Goal: Task Accomplishment & Management: Complete application form

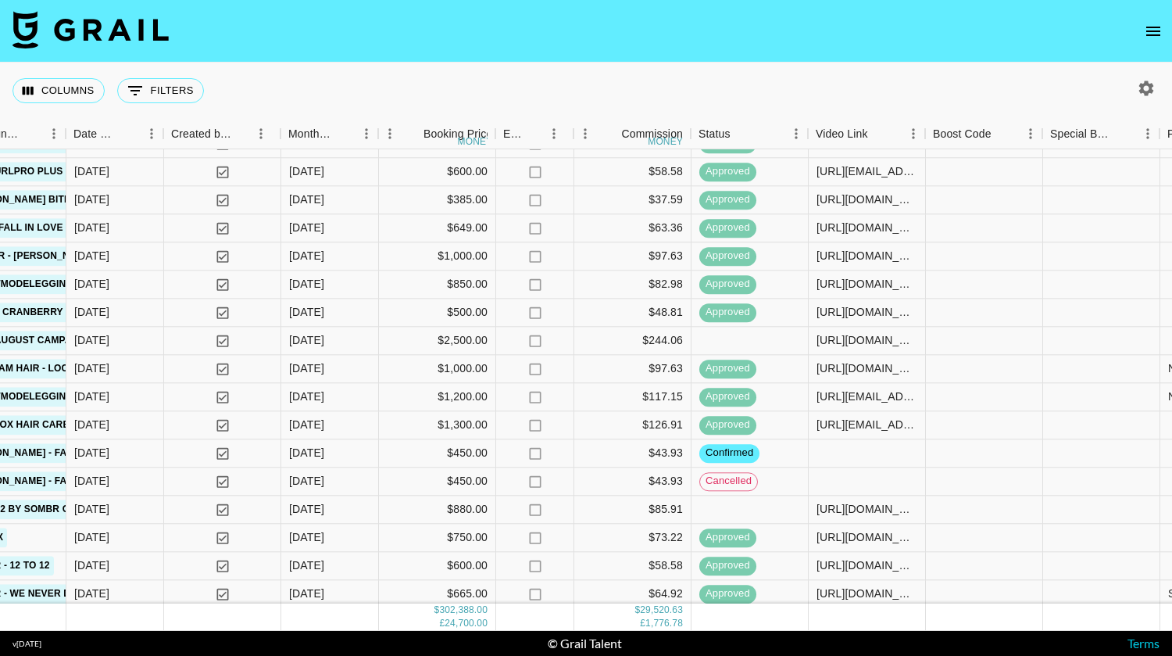
scroll to position [497, 727]
click at [845, 450] on div at bounding box center [866, 453] width 117 height 28
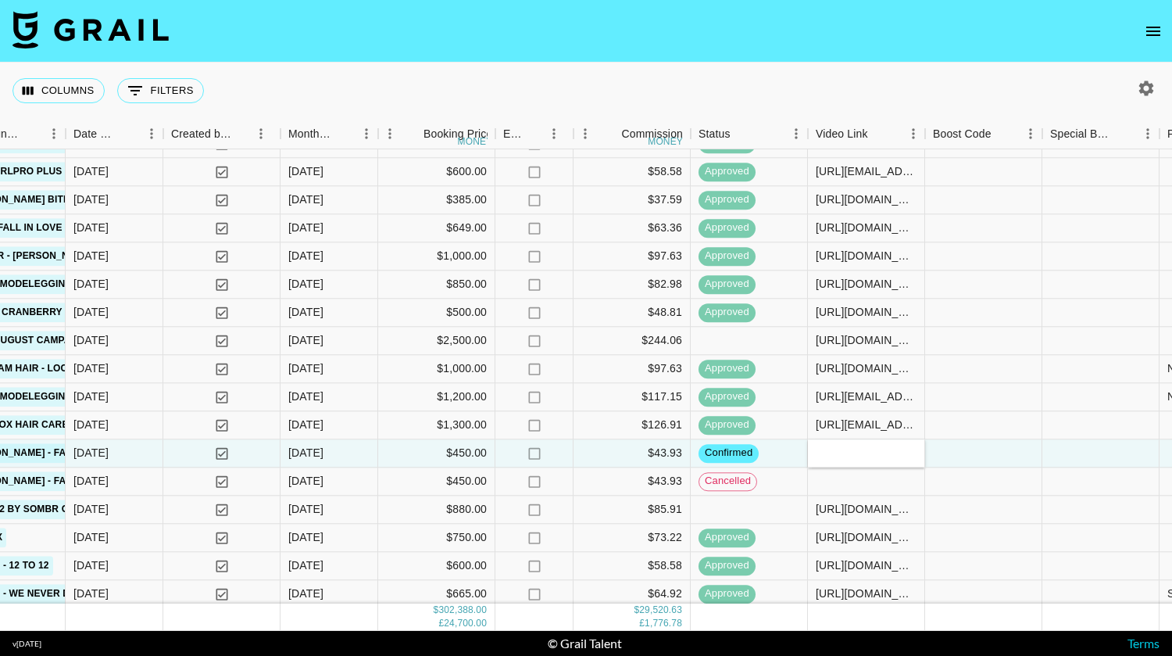
type input "[URL][DOMAIN_NAME]"
click at [995, 449] on div at bounding box center [983, 453] width 117 height 28
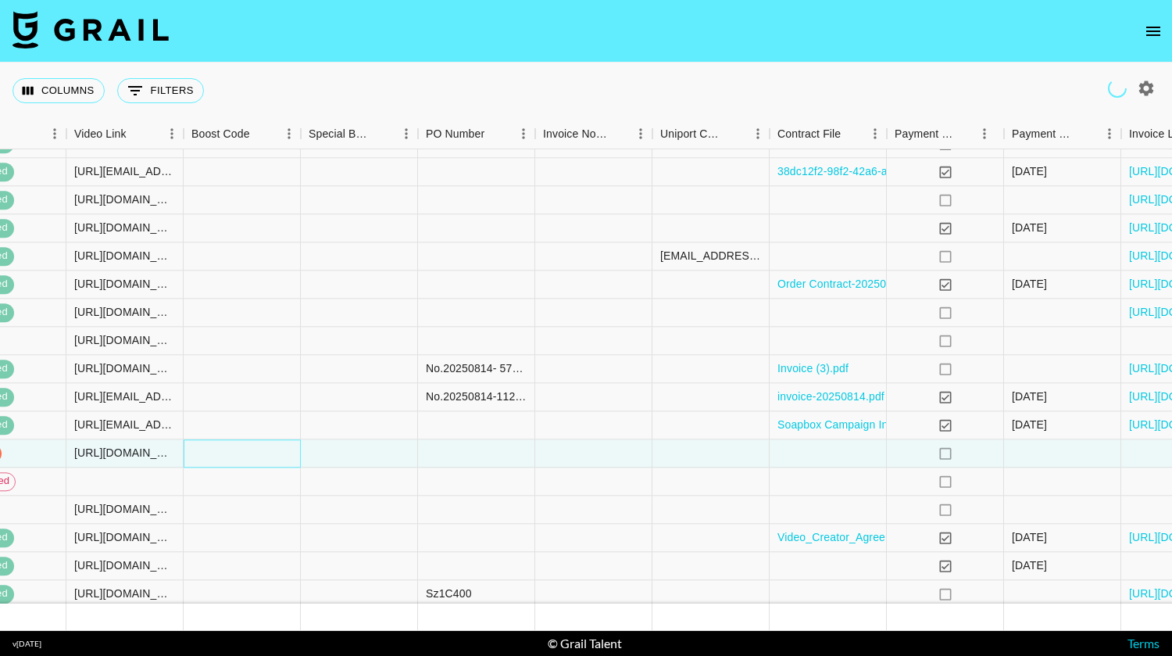
scroll to position [497, 1610]
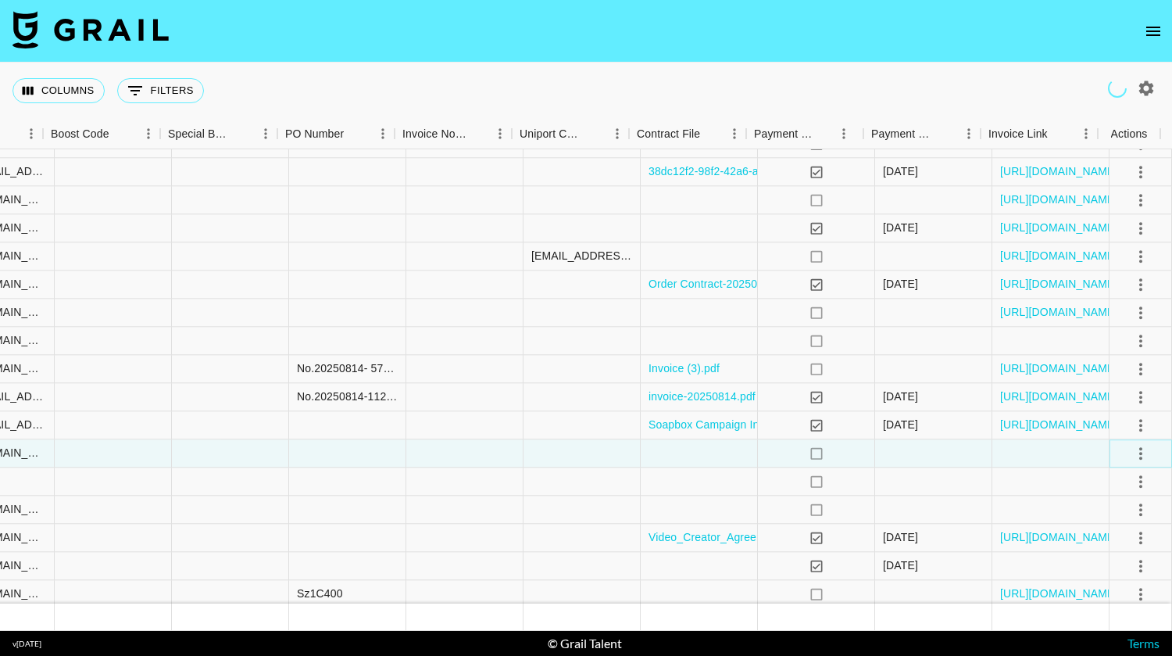
click at [1131, 457] on icon "select merge strategy" at bounding box center [1140, 453] width 19 height 19
click at [1117, 594] on div "Approve" at bounding box center [1107, 599] width 48 height 19
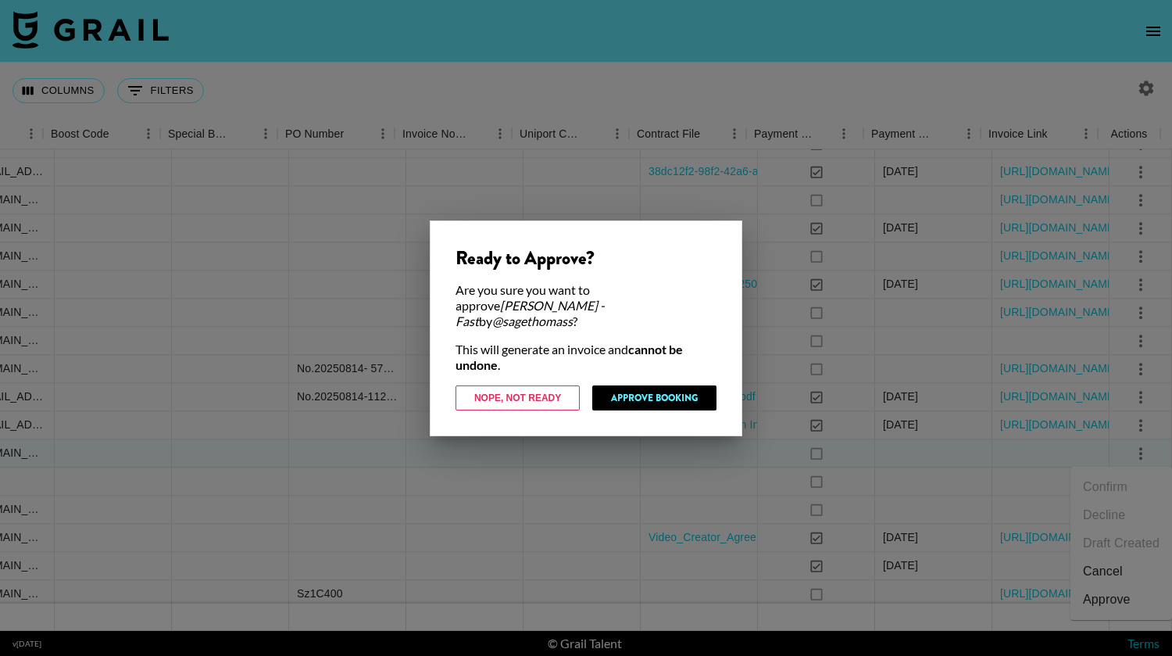
click at [538, 428] on div at bounding box center [586, 328] width 1172 height 656
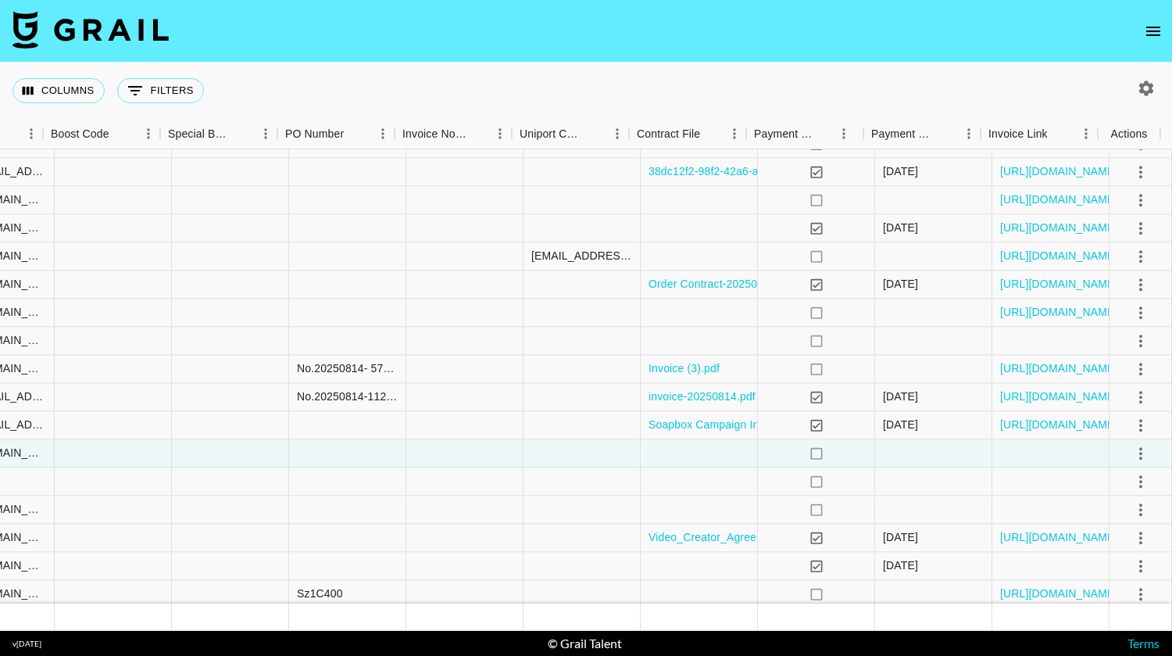
click at [1138, 456] on button "select merge strategy" at bounding box center [1140, 453] width 27 height 27
click at [1131, 594] on li "Approve" at bounding box center [1121, 599] width 102 height 28
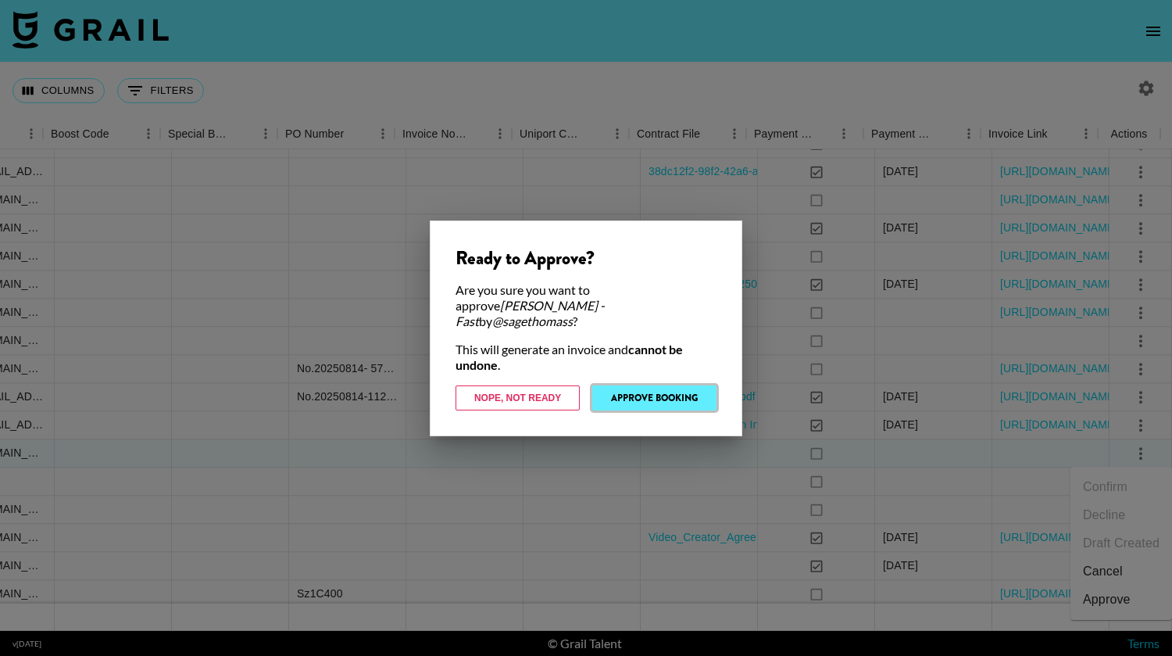
click at [671, 391] on button "Approve Booking" at bounding box center [654, 397] width 124 height 25
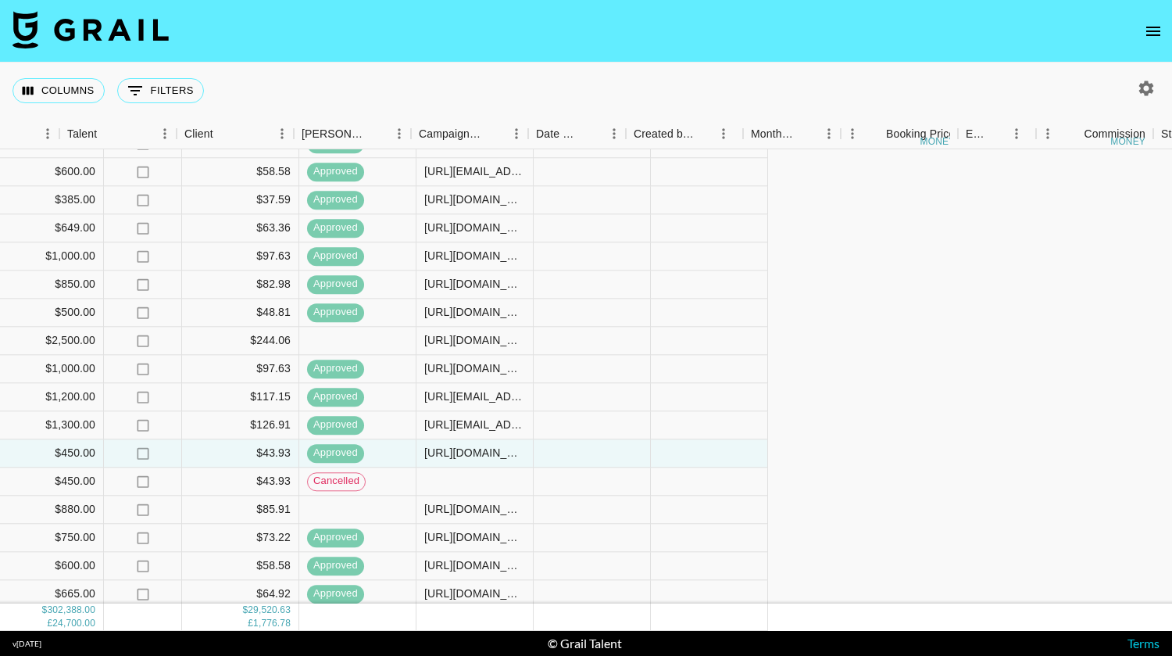
scroll to position [497, 0]
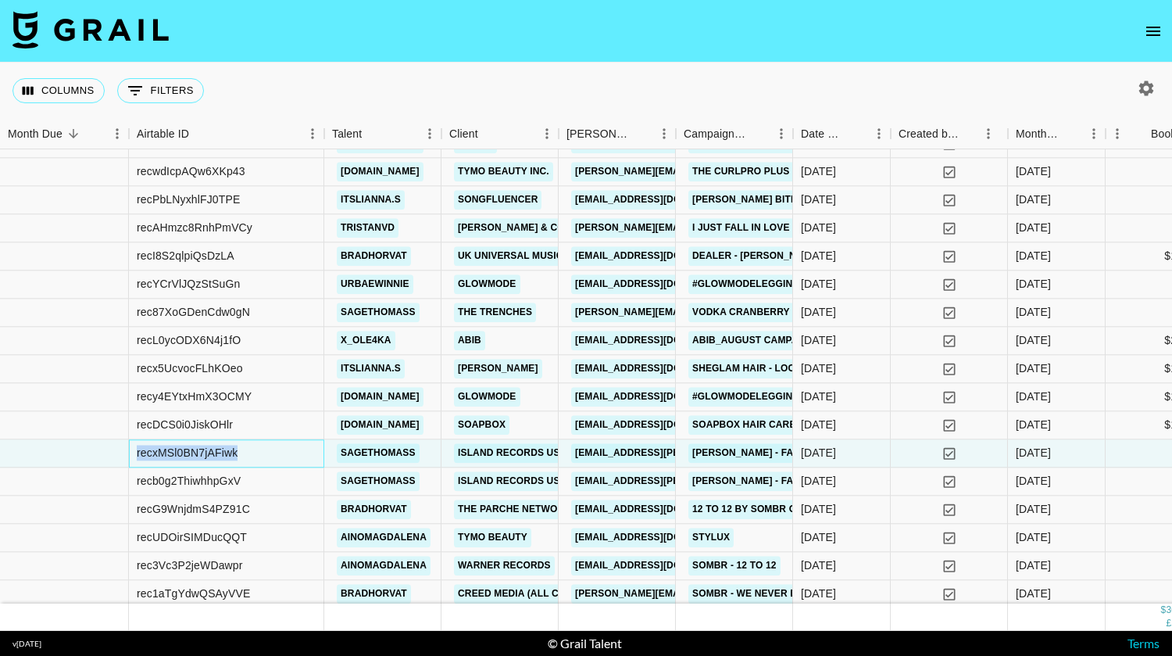
drag, startPoint x: 268, startPoint y: 450, endPoint x: 107, endPoint y: 448, distance: 161.0
click at [107, 448] on div "recxMSl0BN7jAFiwk sagethomass Island Records US [EMAIL_ADDRESS][PERSON_NAME][DO…" at bounding box center [767, 453] width 1535 height 28
copy div "recxMSl0BN7jAFiwk"
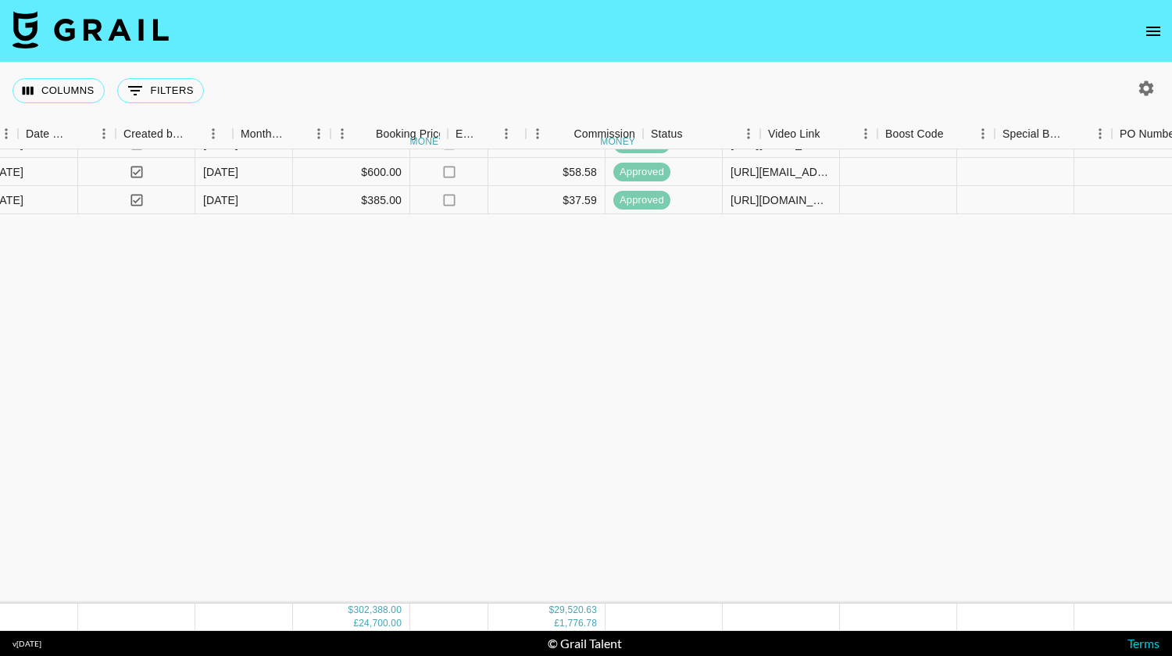
scroll to position [0, 775]
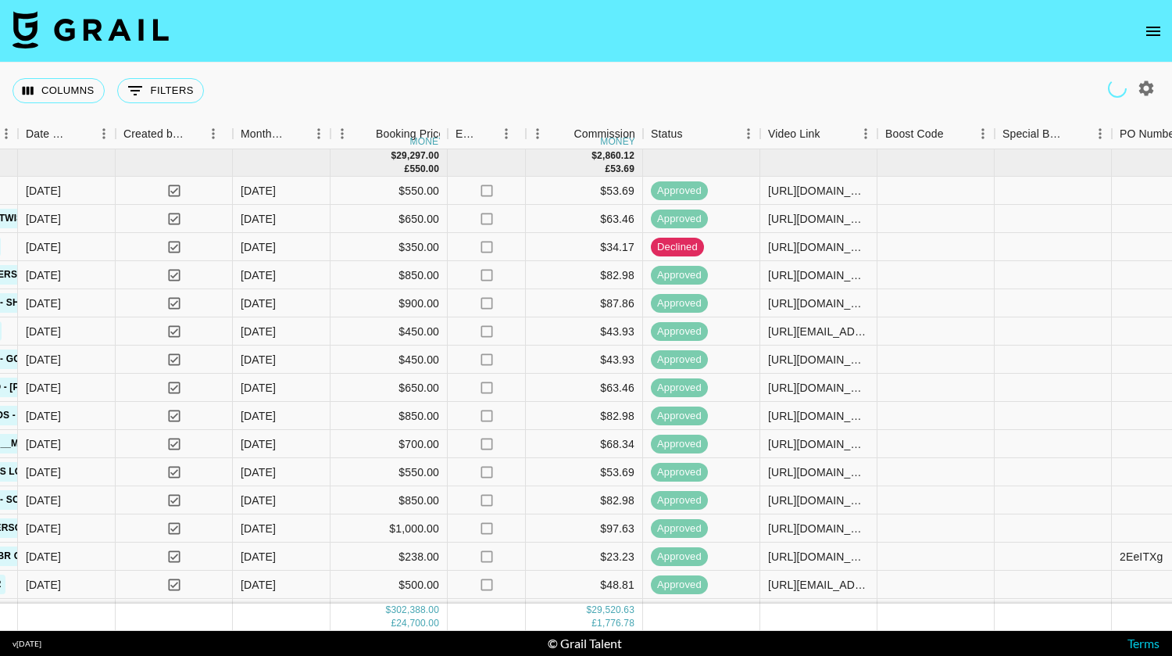
click at [1143, 41] on button "open drawer" at bounding box center [1153, 31] width 31 height 31
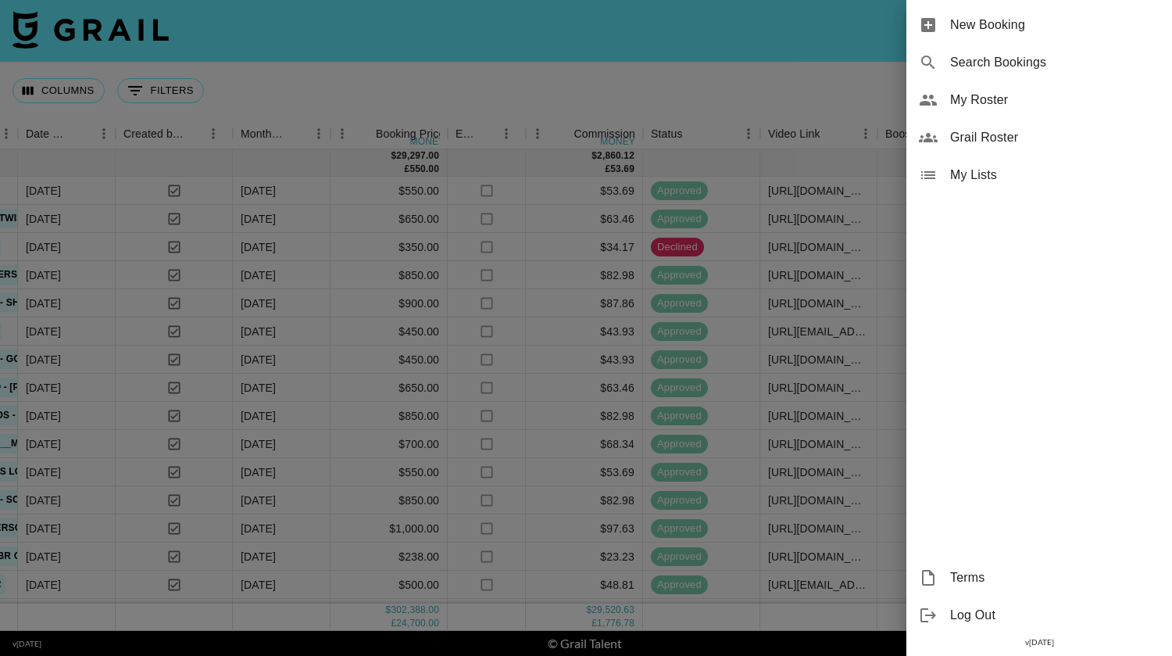
click at [1036, 23] on span "New Booking" at bounding box center [1054, 25] width 209 height 19
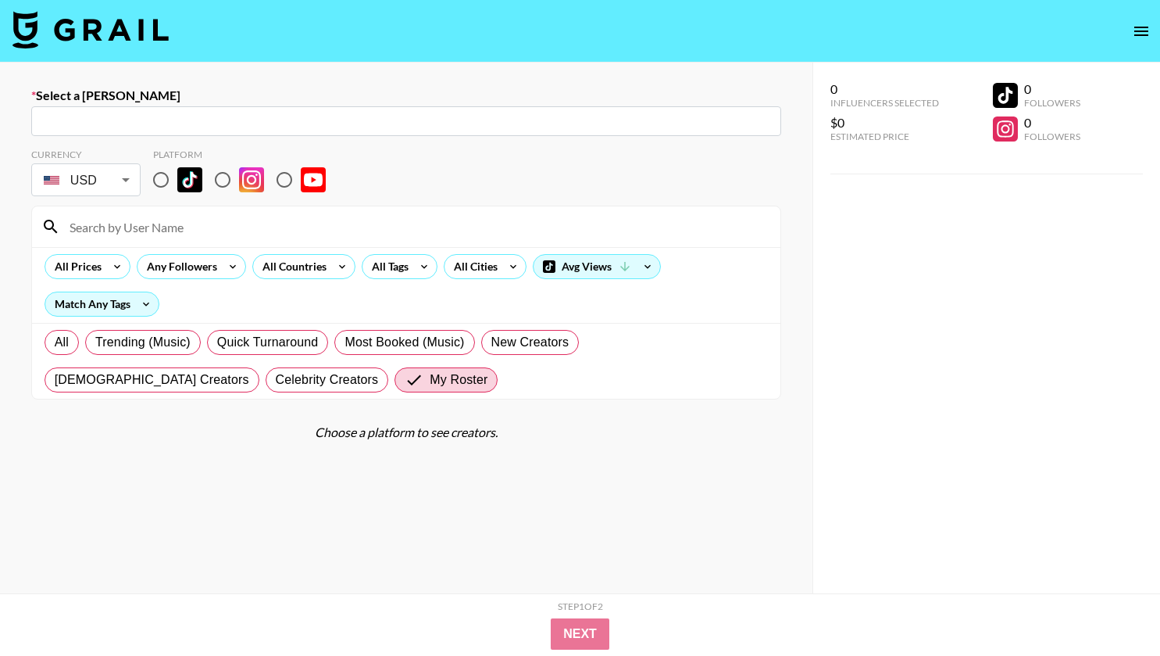
click at [91, 21] on img at bounding box center [91, 30] width 156 height 38
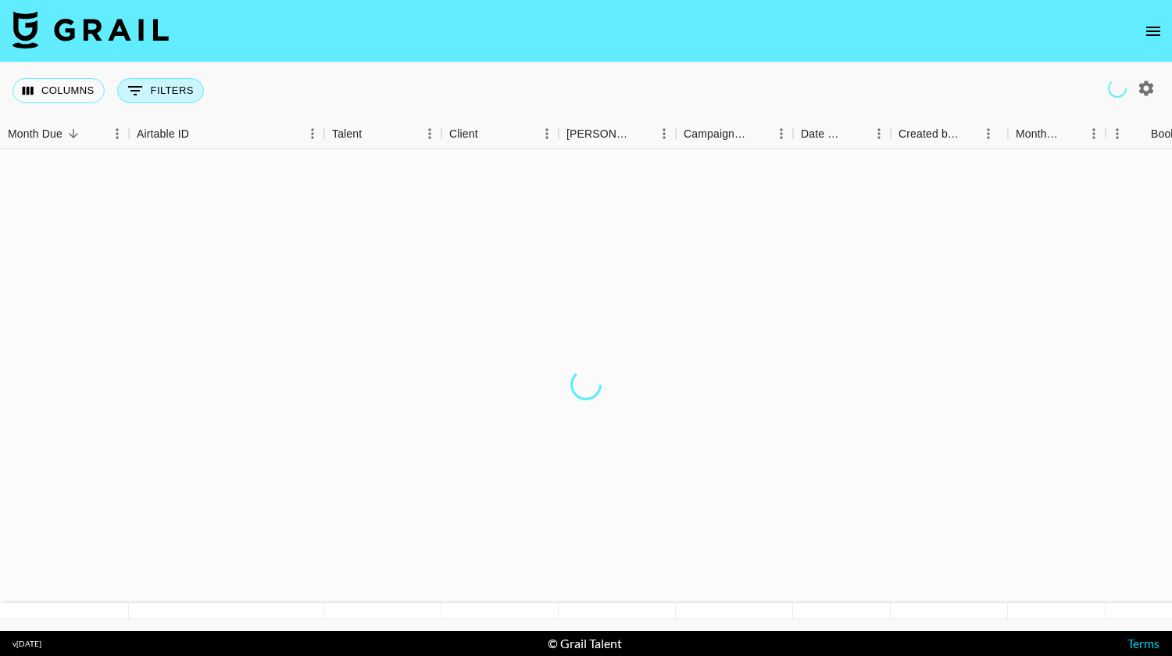
click at [160, 95] on button "0 Filters" at bounding box center [160, 90] width 87 height 25
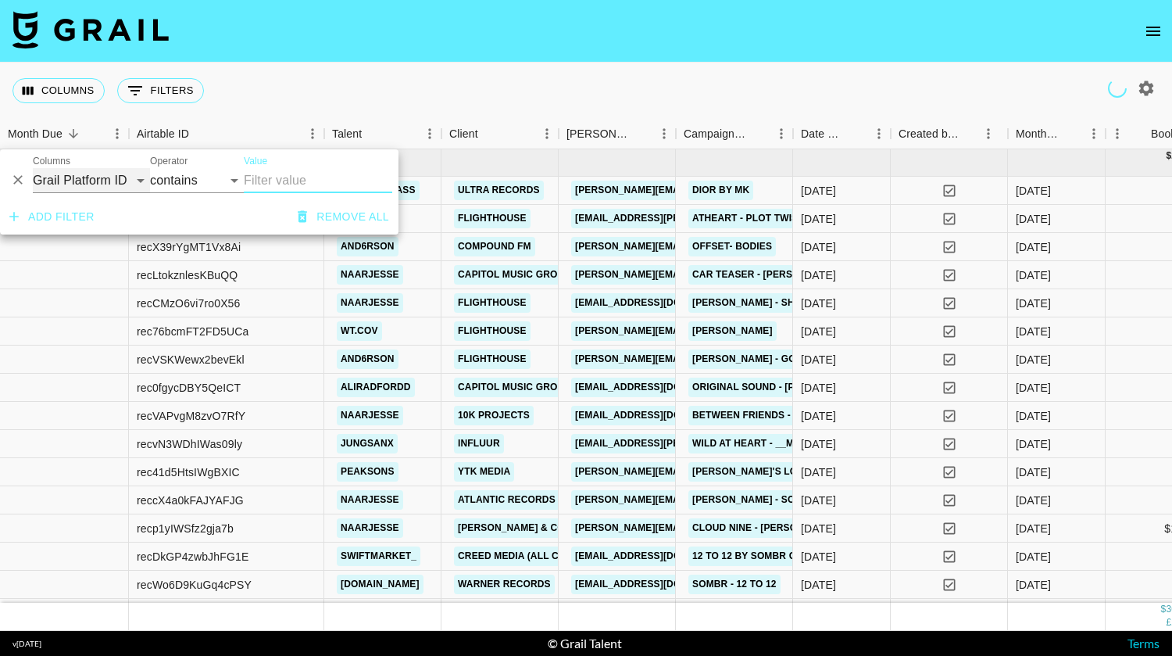
click at [133, 180] on select "Grail Platform ID Airtable ID Talent Manager Client [PERSON_NAME] Campaign (Typ…" at bounding box center [91, 180] width 117 height 25
select select "talentName"
click at [33, 168] on select "Grail Platform ID Airtable ID Talent Manager Client [PERSON_NAME] Campaign (Typ…" at bounding box center [91, 180] width 117 height 25
click at [266, 180] on input "Value" at bounding box center [318, 180] width 148 height 25
type input "u"
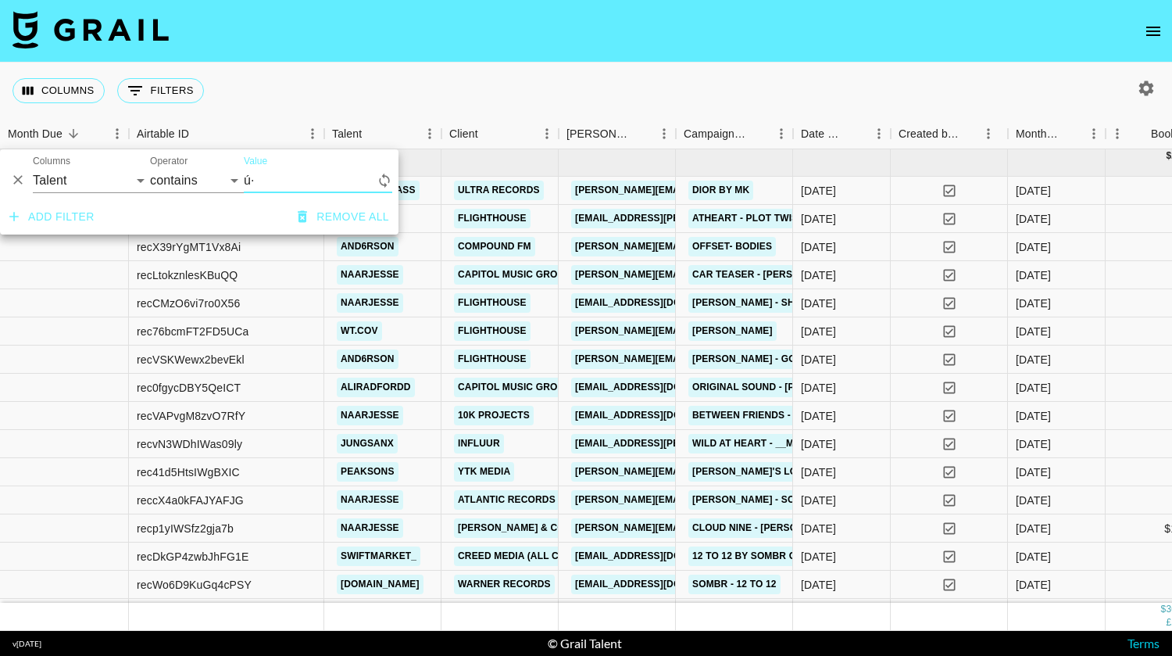
type input "ú"
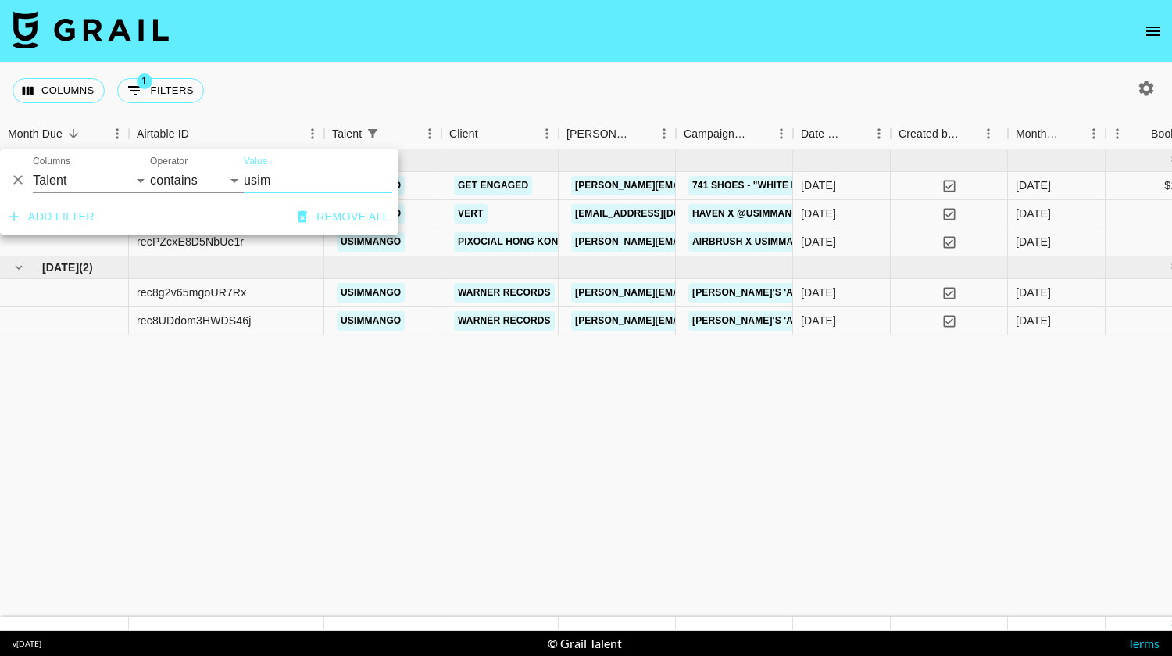
type input "usim"
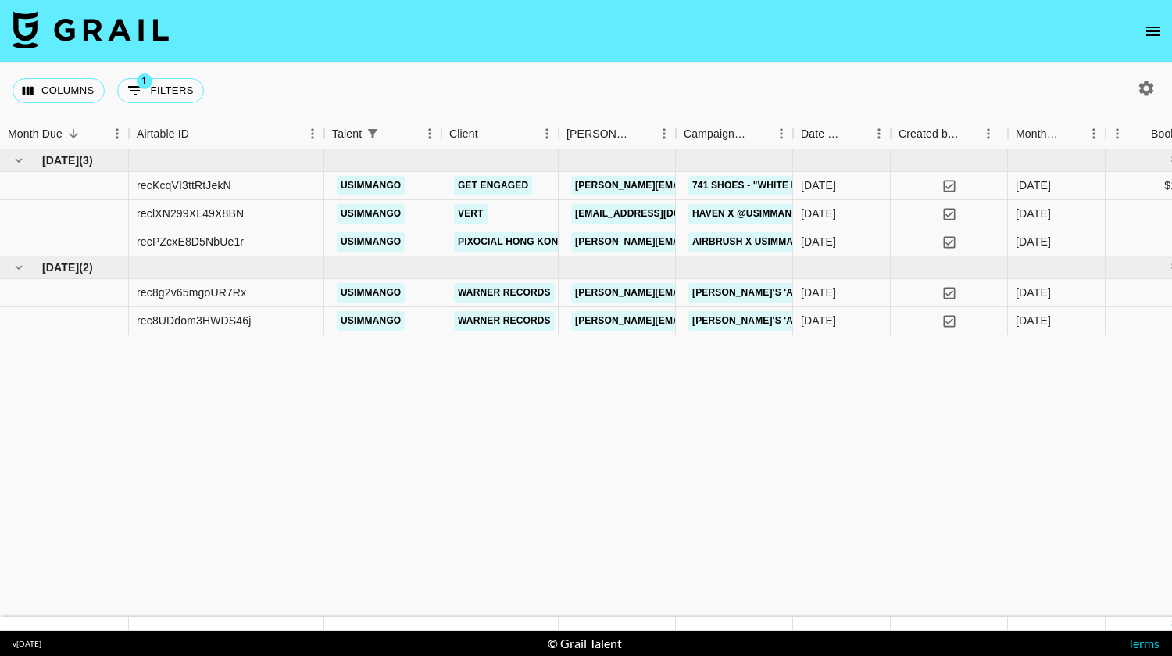
click at [1146, 20] on button "open drawer" at bounding box center [1153, 31] width 31 height 31
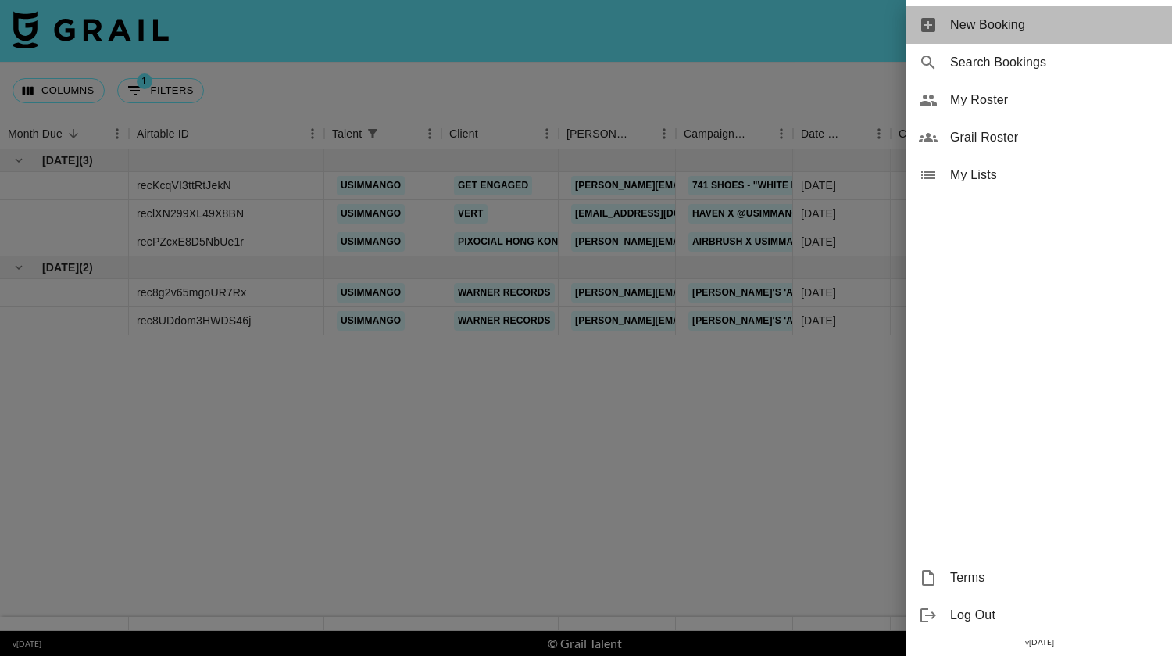
click at [1014, 32] on span "New Booking" at bounding box center [1054, 25] width 209 height 19
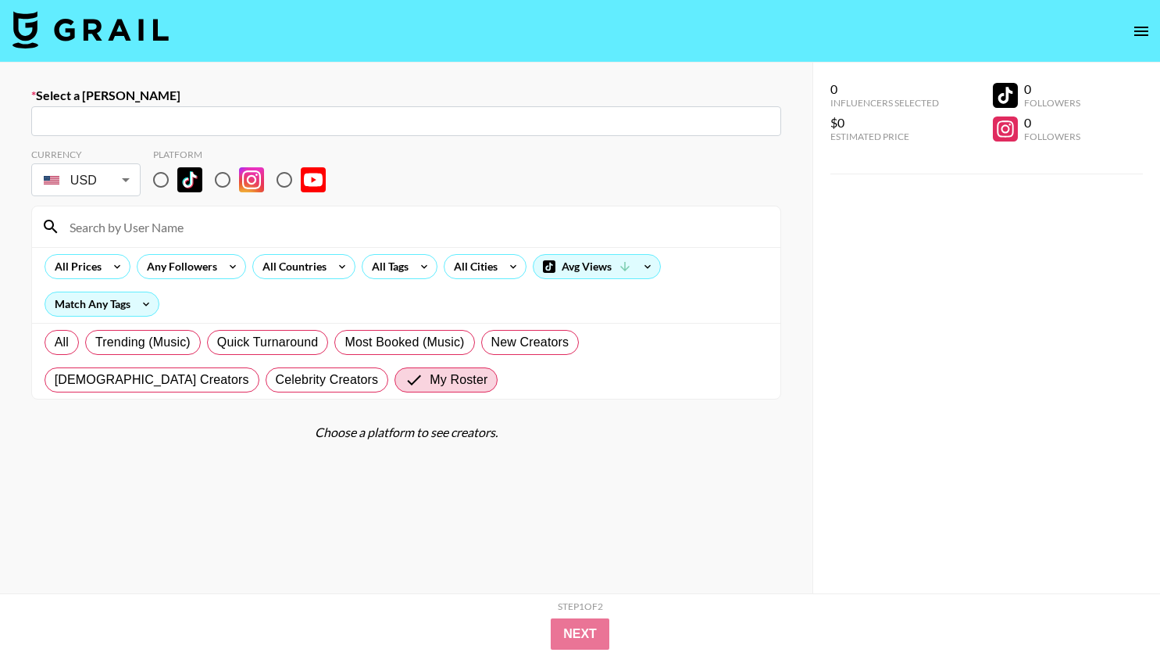
click at [263, 125] on input "text" at bounding box center [406, 122] width 731 height 18
paste input "[EMAIL_ADDRESS][DOMAIN_NAME]"
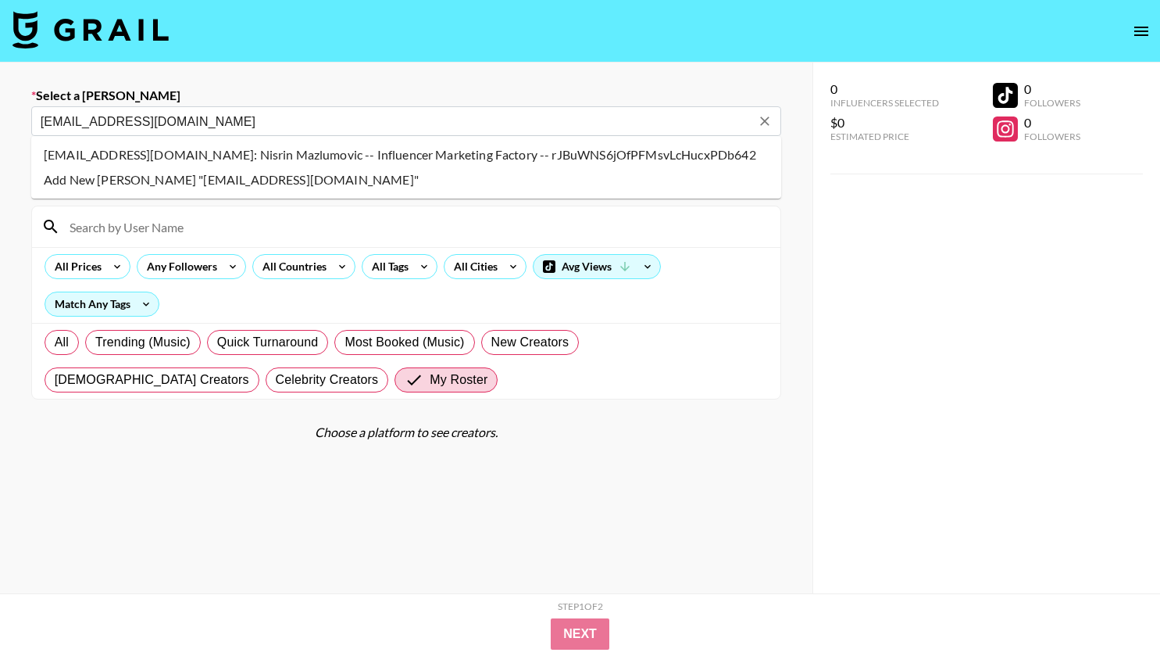
click at [175, 167] on li "[EMAIL_ADDRESS][DOMAIN_NAME]: Nisrin Mazlumovic -- Influencer Marketing Factory…" at bounding box center [406, 154] width 750 height 25
type input "[EMAIL_ADDRESS][DOMAIN_NAME]: Nisrin Mazlumovic -- Influencer Marketing Factory…"
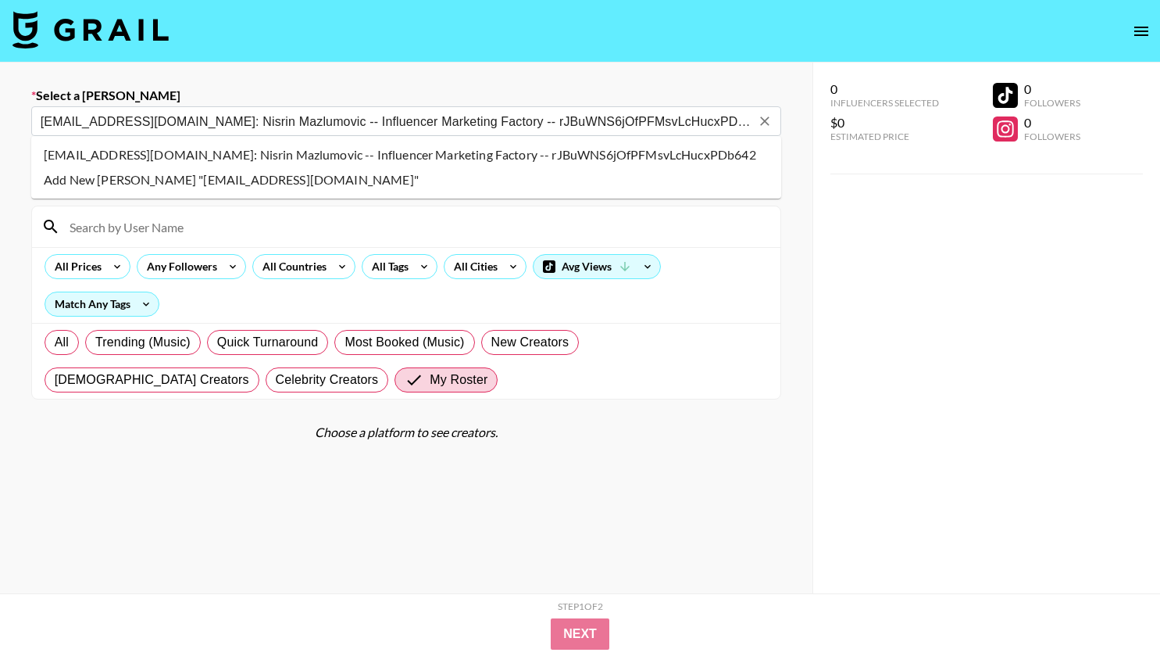
select select "Song"
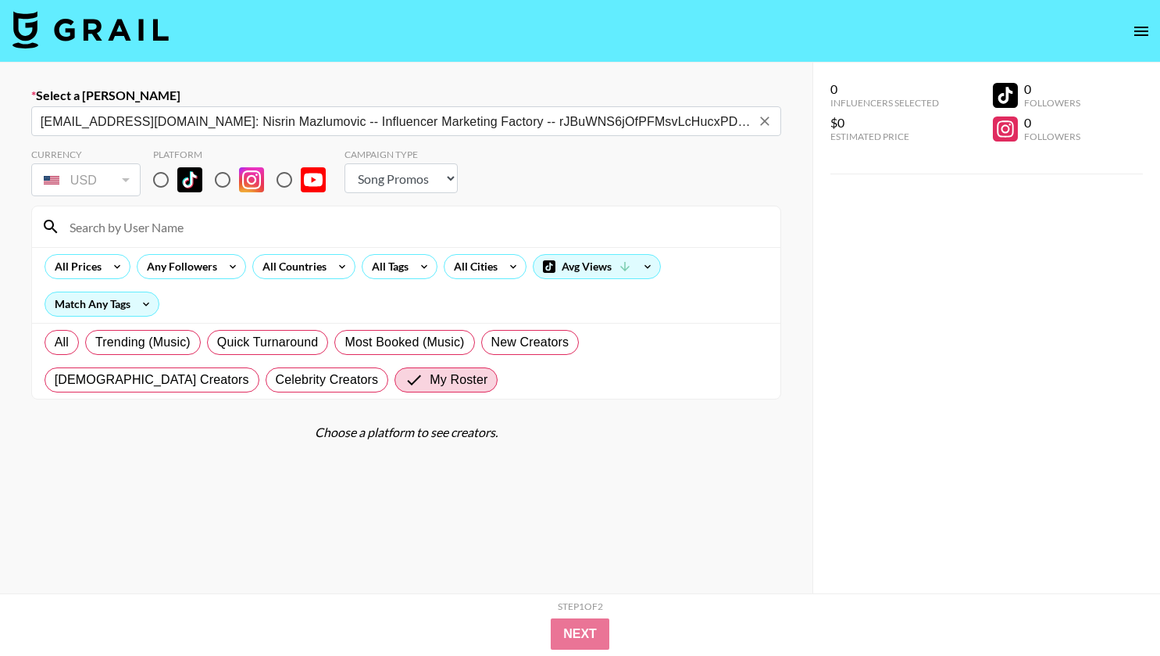
type input "[EMAIL_ADDRESS][DOMAIN_NAME]: Nisrin Mazlumovic -- Influencer Marketing Factory…"
click at [407, 173] on select "Choose Type... Song Promos Brand Promos" at bounding box center [401, 178] width 113 height 30
select select "Brand"
click at [345, 163] on select "Choose Type... Song Promos Brand Promos" at bounding box center [401, 178] width 113 height 30
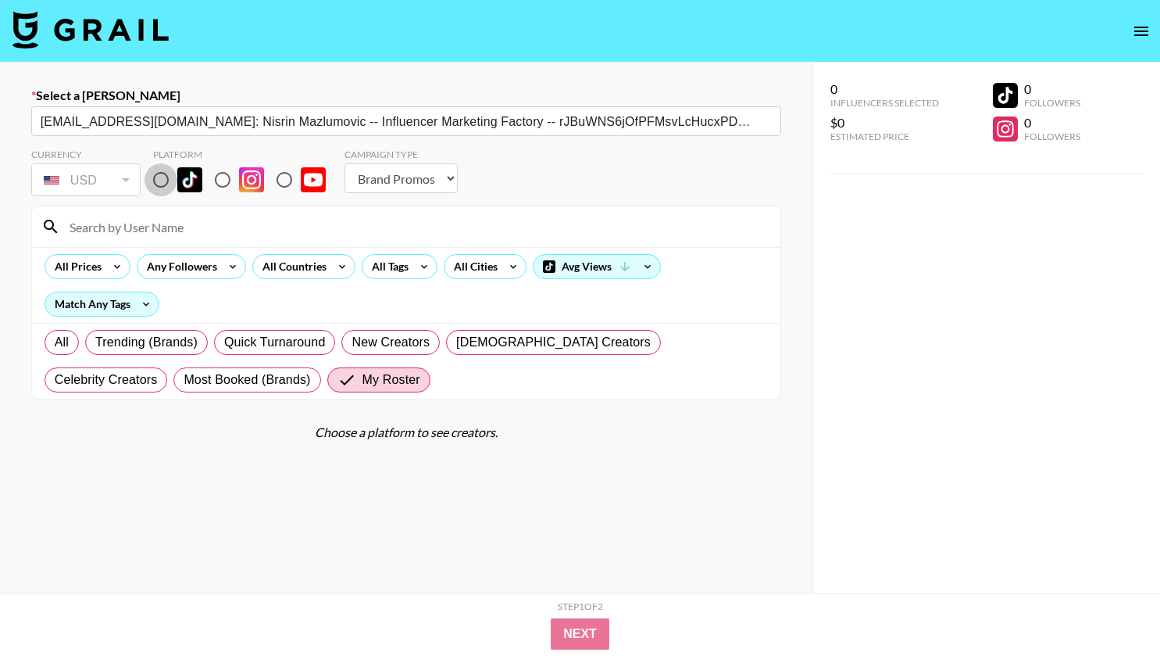
click at [165, 181] on input "radio" at bounding box center [161, 179] width 33 height 33
radio input "true"
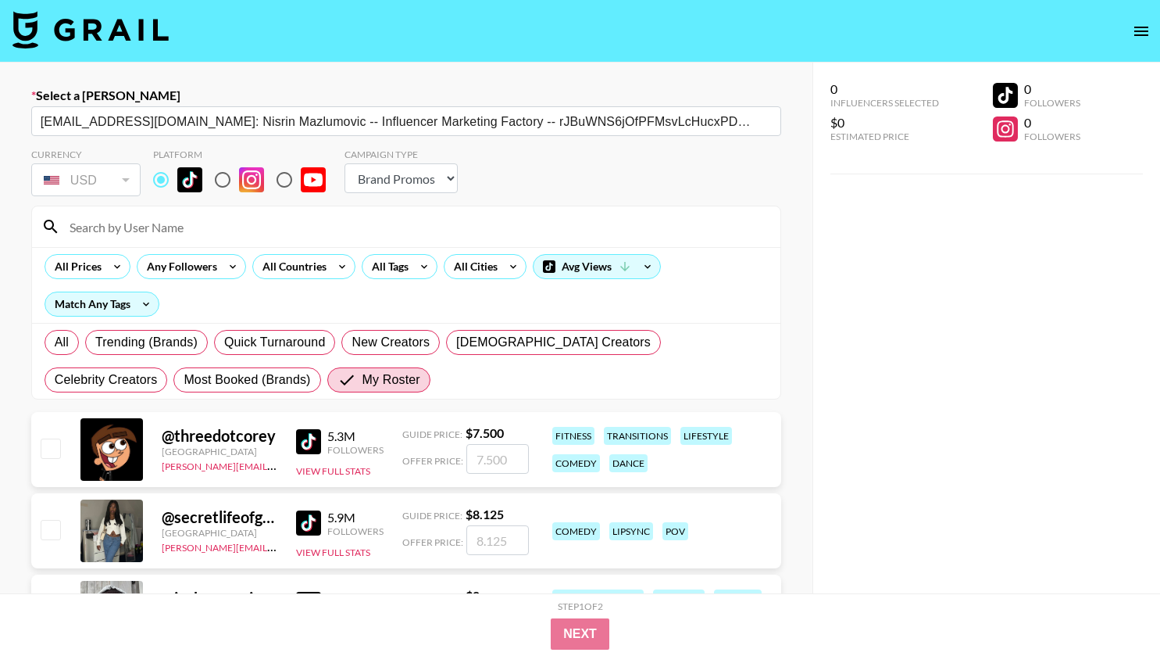
click at [132, 227] on input at bounding box center [415, 226] width 711 height 25
type input "usim"
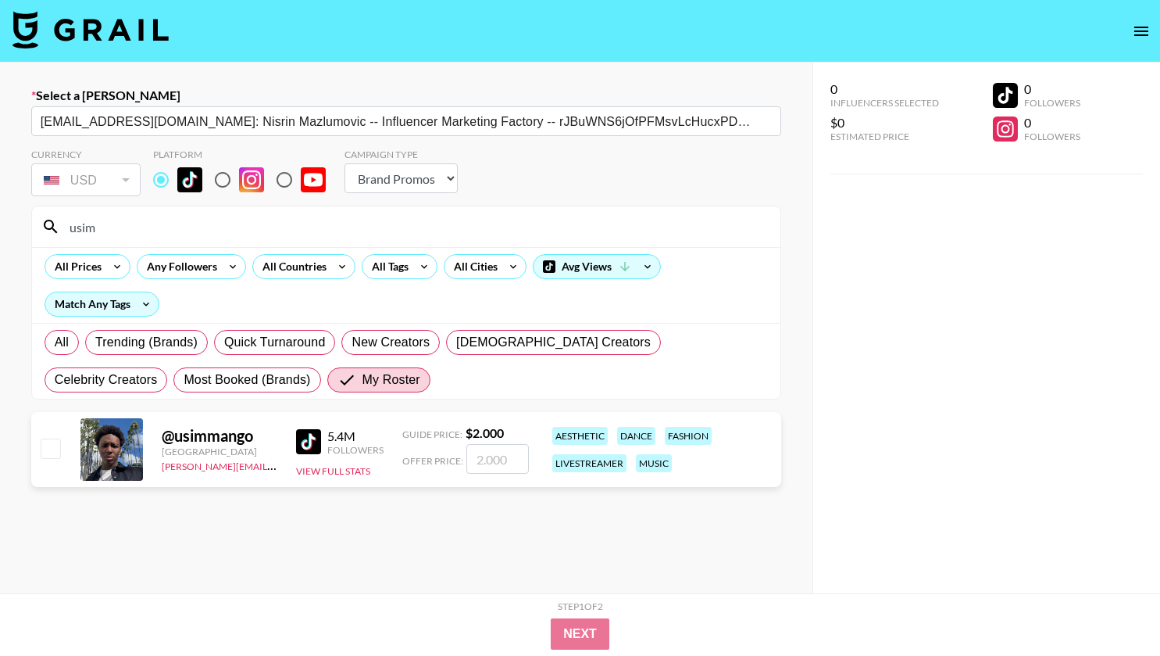
click at [54, 449] on input "checkbox" at bounding box center [50, 447] width 19 height 19
checkbox input "true"
type input "2000"
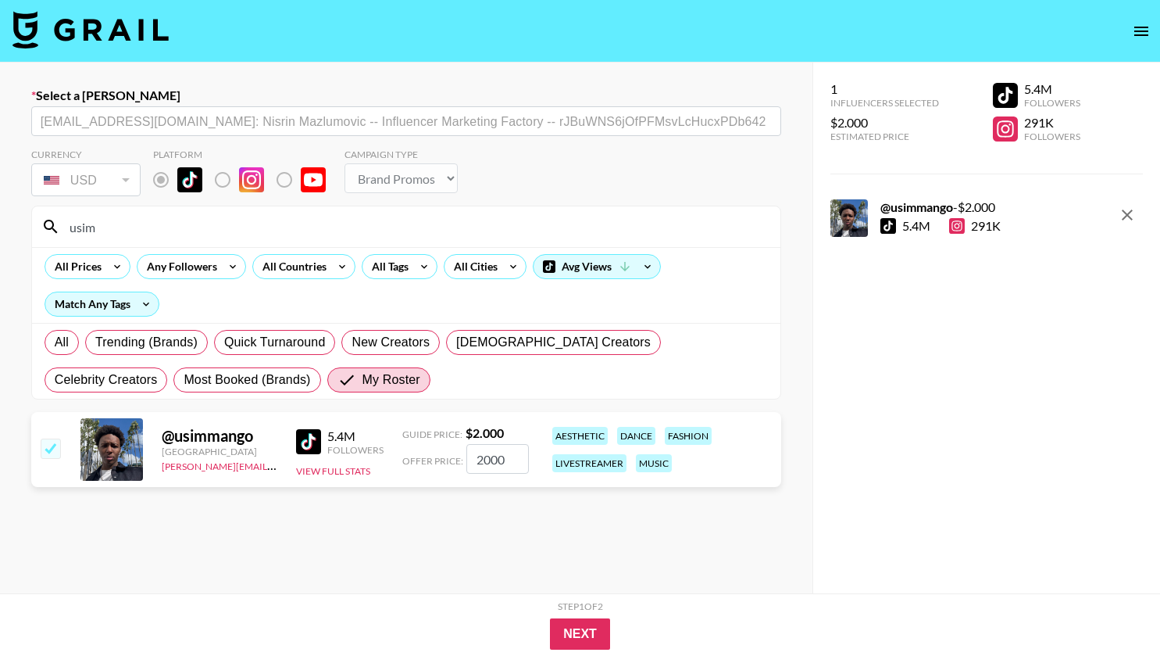
click at [481, 459] on input "2000" at bounding box center [497, 459] width 63 height 30
checkbox input "false"
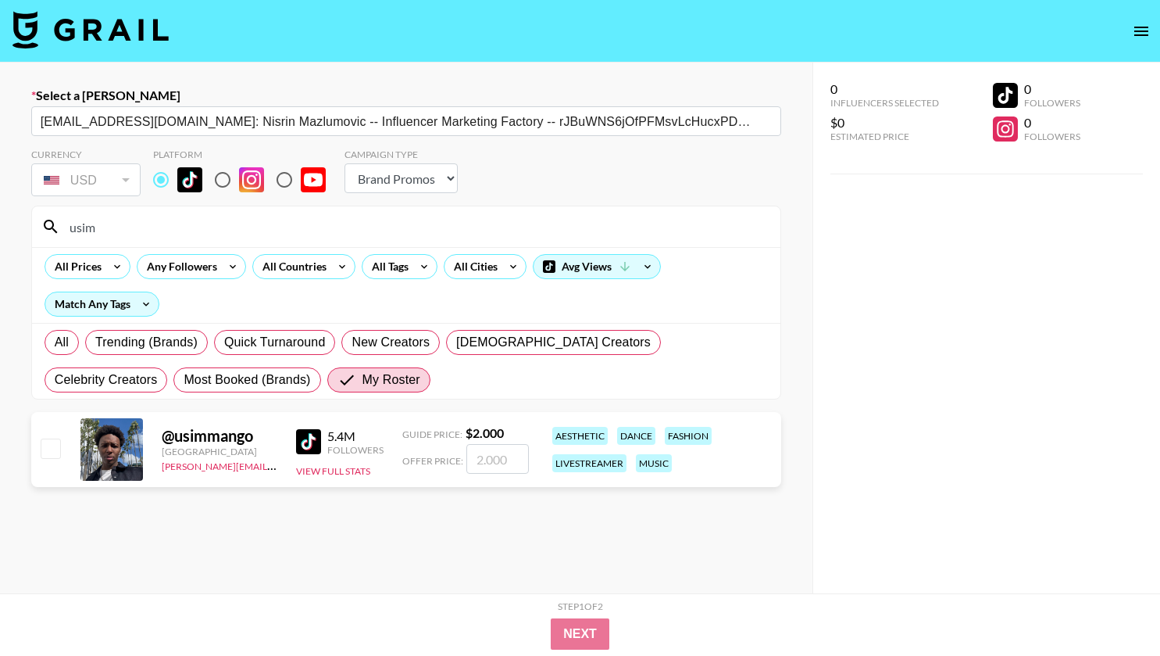
type input "1"
checkbox input "true"
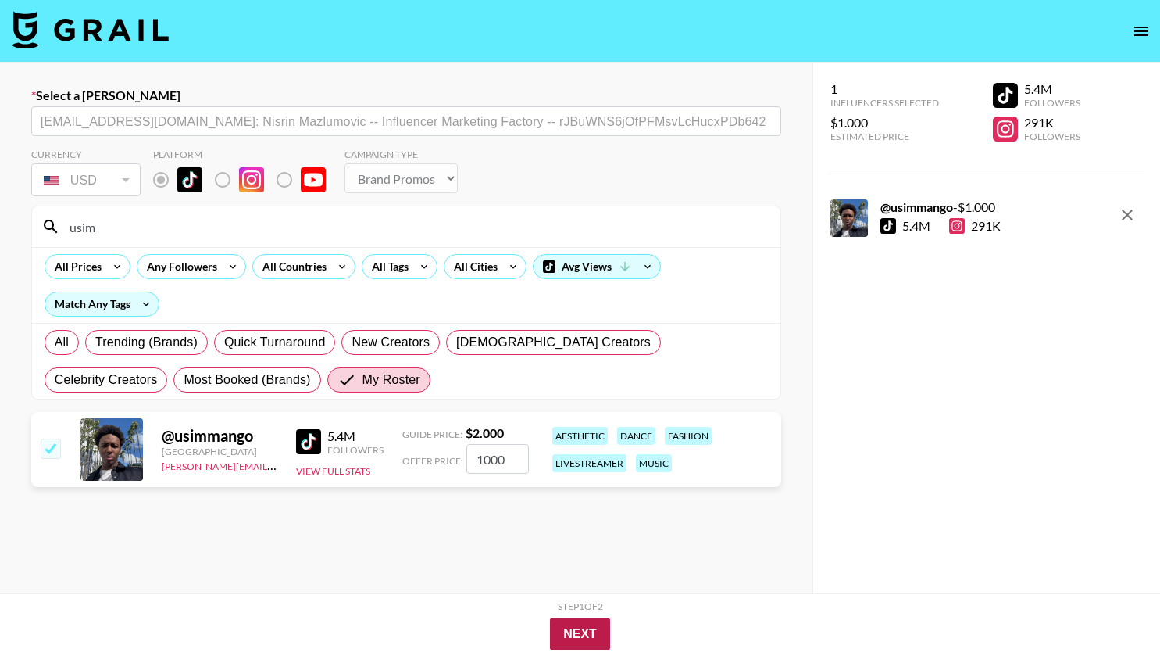
type input "1000"
click at [578, 625] on button "Next" at bounding box center [580, 633] width 60 height 31
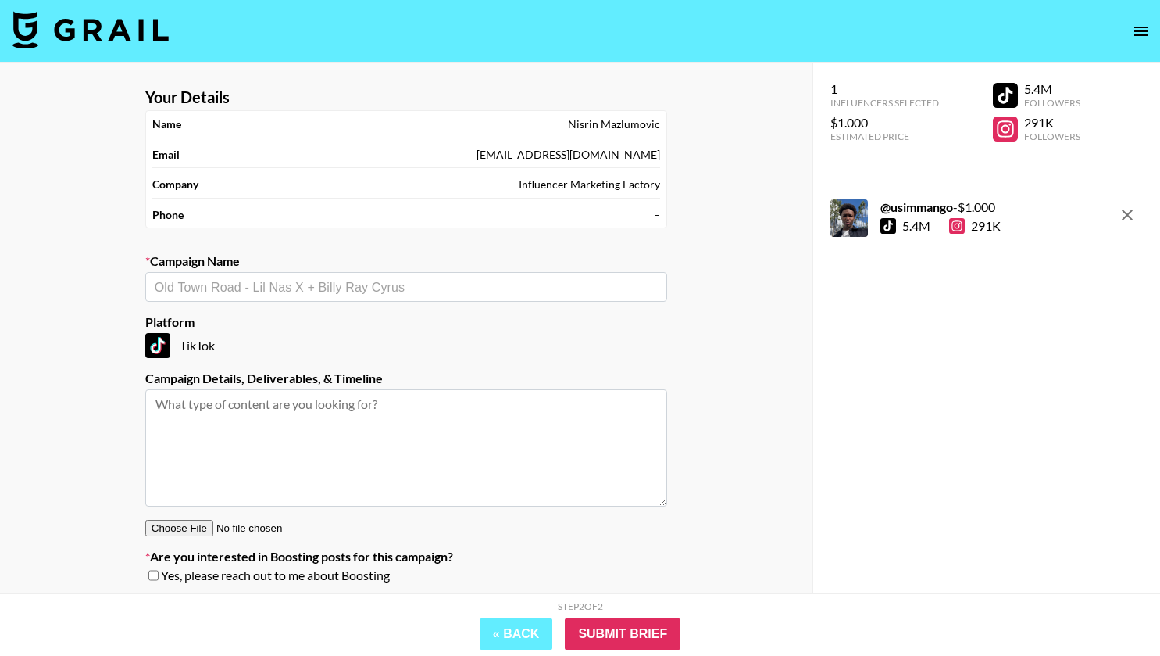
click at [288, 297] on div "​" at bounding box center [406, 287] width 522 height 30
type input "Hook Music x Usimmango"
click at [252, 416] on textarea at bounding box center [406, 447] width 522 height 117
click at [284, 295] on input "text" at bounding box center [406, 287] width 503 height 18
click at [313, 318] on li "Add New Campaign: "Hook Music x Usimmango"" at bounding box center [406, 320] width 522 height 25
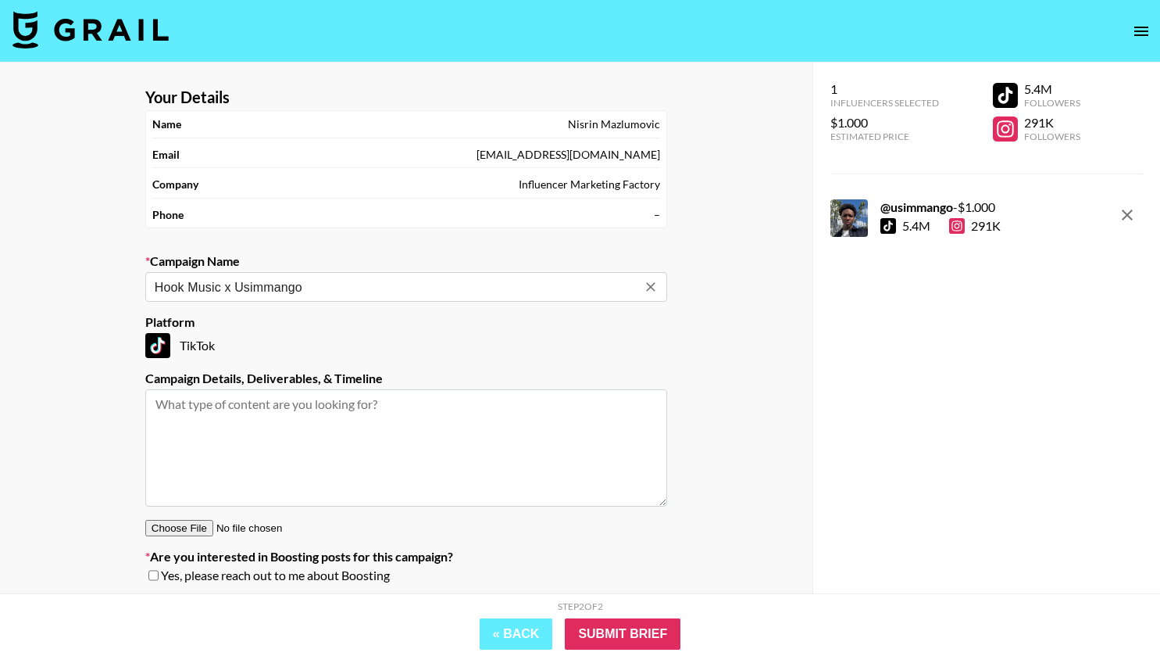
type input "Hook Music x Usimmango"
click at [220, 423] on textarea at bounding box center [406, 447] width 522 height 117
type textarea "!"
type textarea "1 Tiktok Video"
click at [619, 629] on input "Submit Brief" at bounding box center [623, 633] width 116 height 31
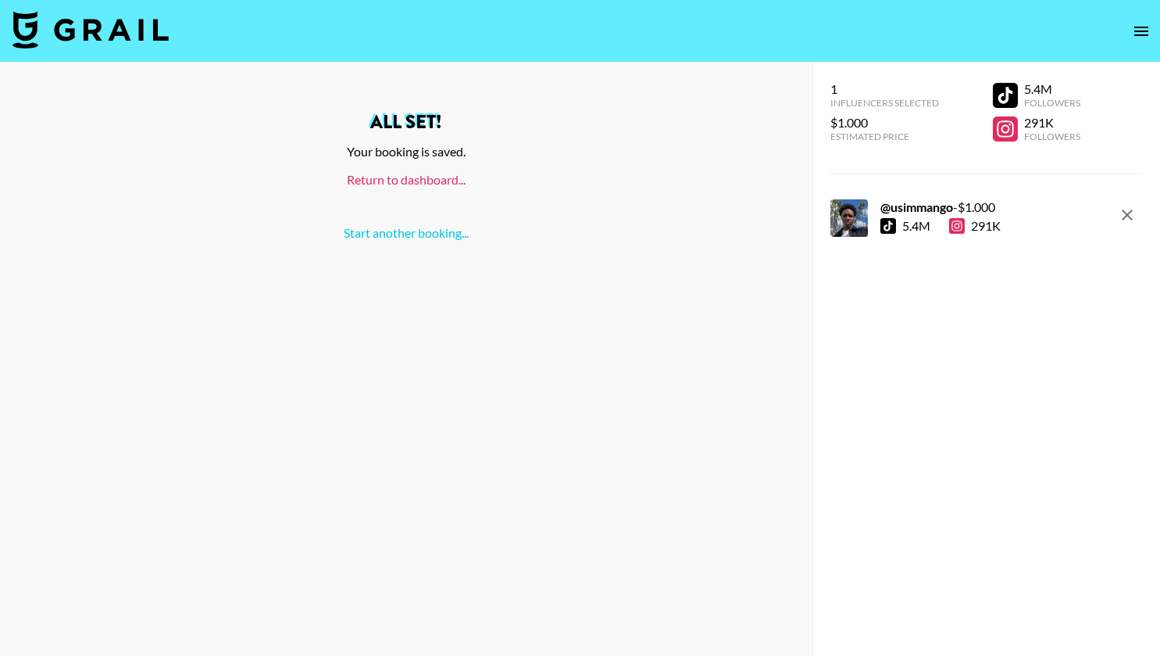
click at [417, 179] on link "Return to dashboard..." at bounding box center [406, 179] width 119 height 15
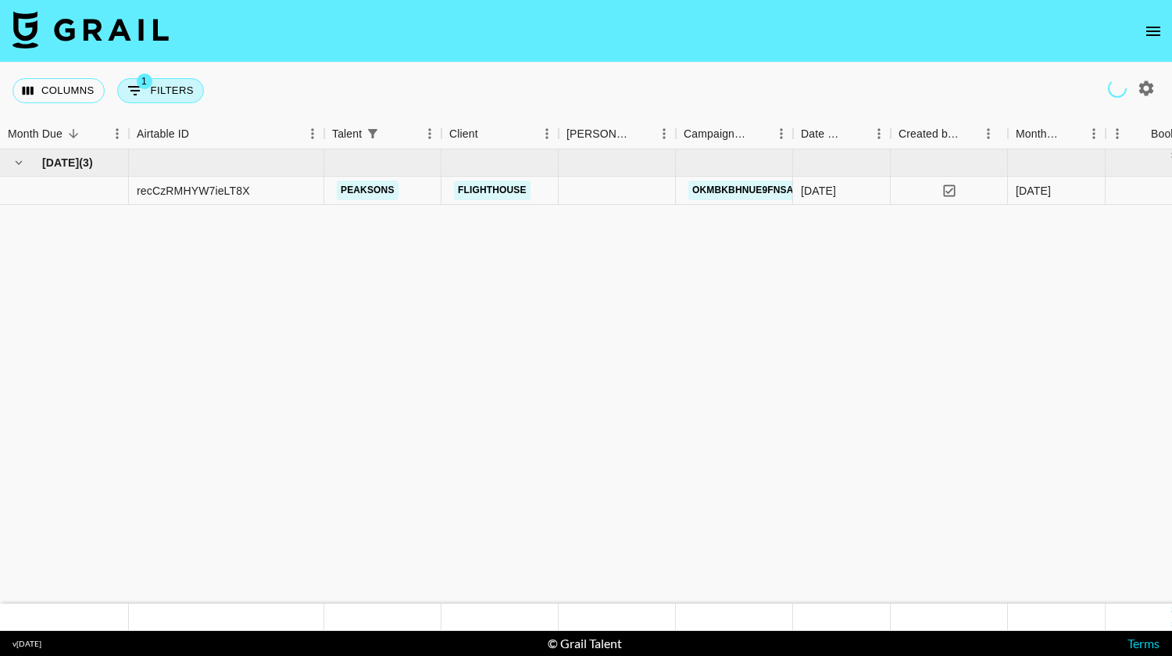
click at [153, 94] on button "1 Filters" at bounding box center [160, 90] width 87 height 25
select select "talentName"
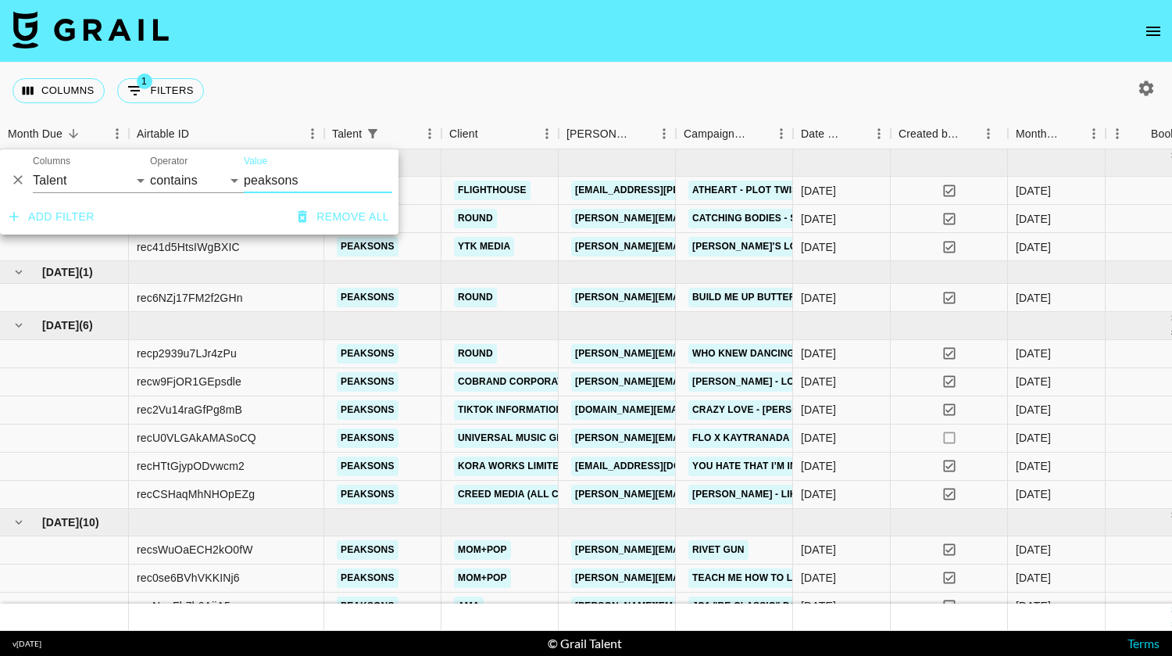
drag, startPoint x: 309, startPoint y: 180, endPoint x: 222, endPoint y: 184, distance: 86.9
click at [222, 184] on div "And Or Columns Grail Platform ID Airtable ID Talent Manager Client Booker Campa…" at bounding box center [199, 174] width 398 height 50
type input "u"
type input "ú"
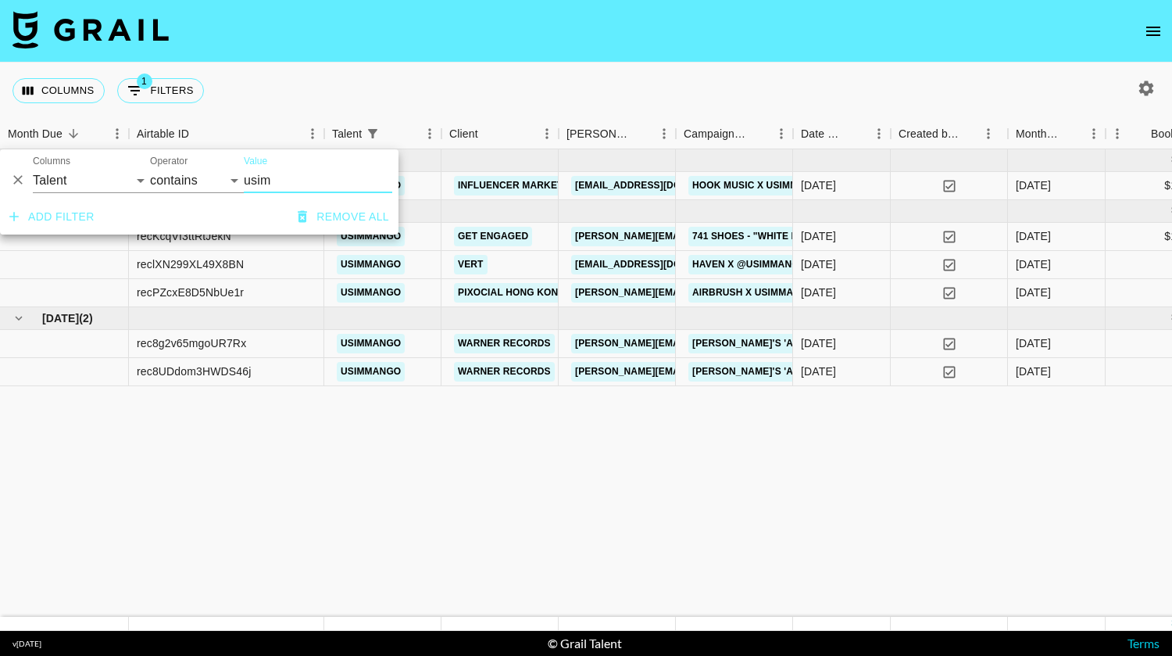
type input "usim"
click at [449, 274] on div "Vert" at bounding box center [470, 264] width 43 height 29
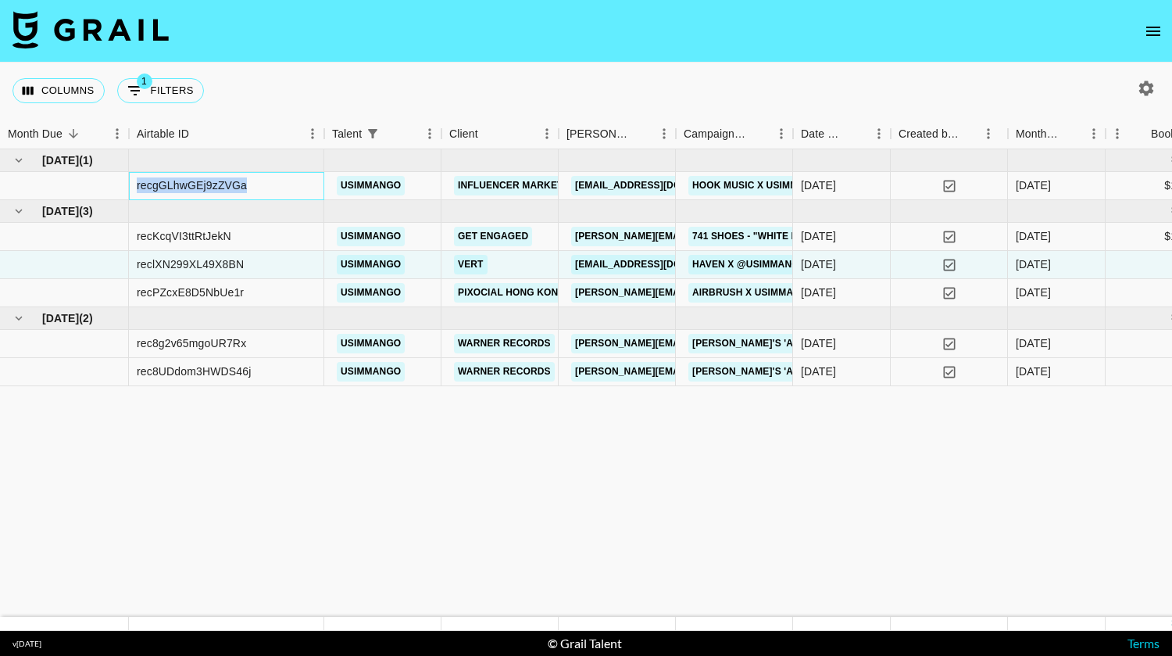
drag, startPoint x: 256, startPoint y: 179, endPoint x: 100, endPoint y: 183, distance: 156.3
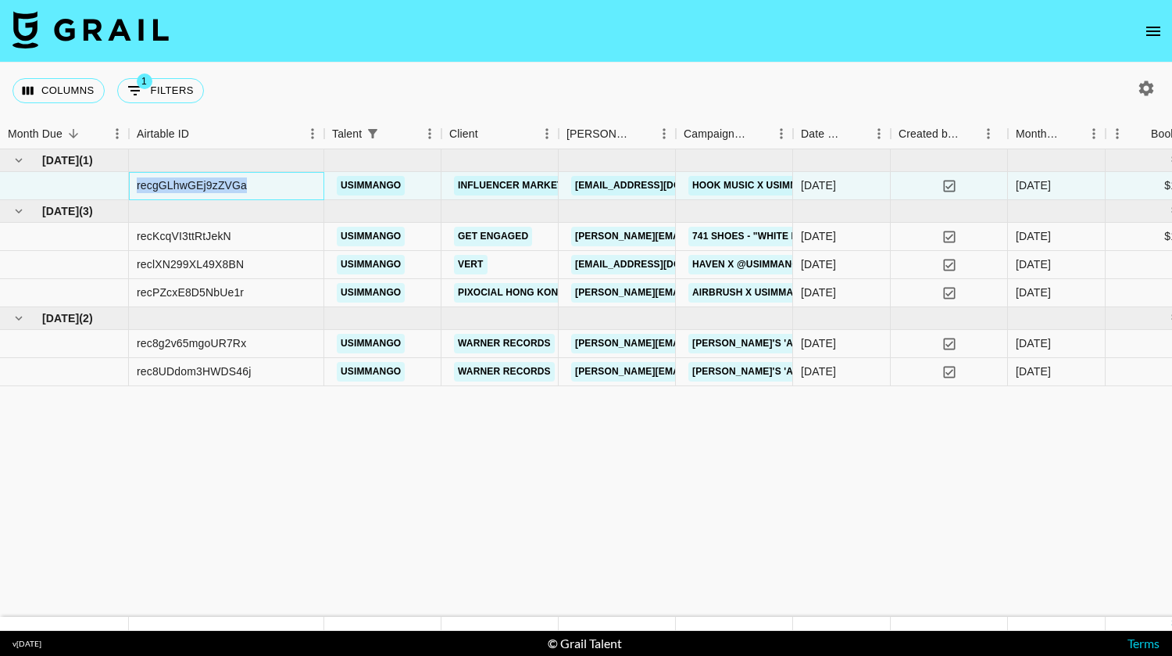
copy div "recgGLhwGEj9zZVGa"
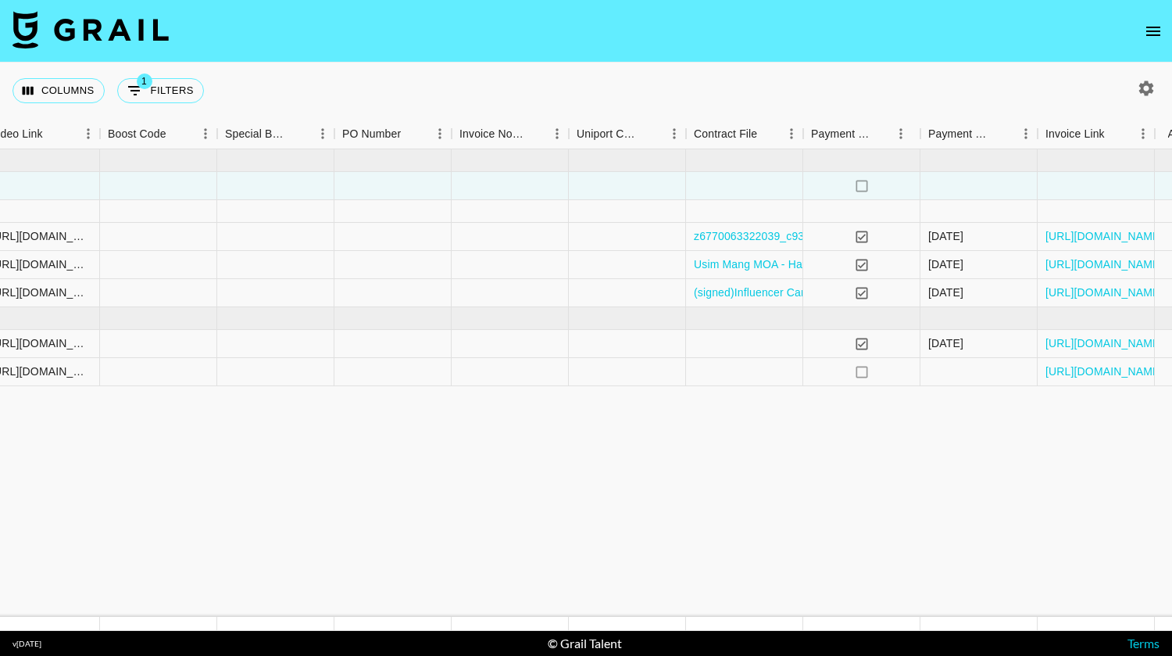
scroll to position [0, 1556]
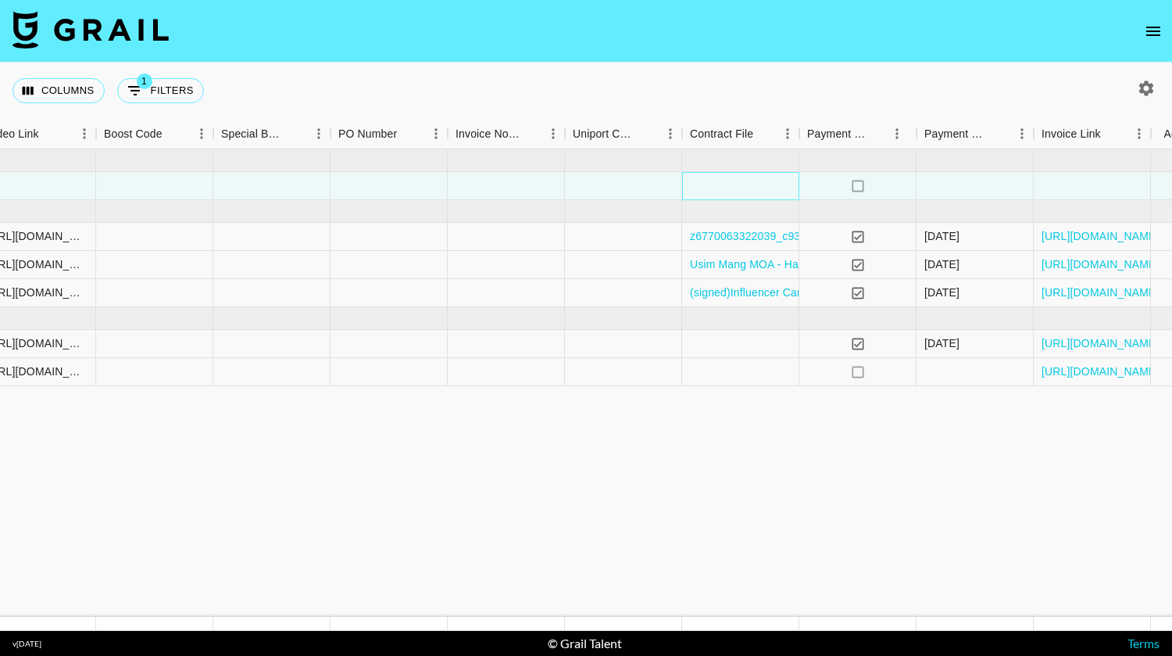
click at [727, 189] on div at bounding box center [740, 186] width 117 height 28
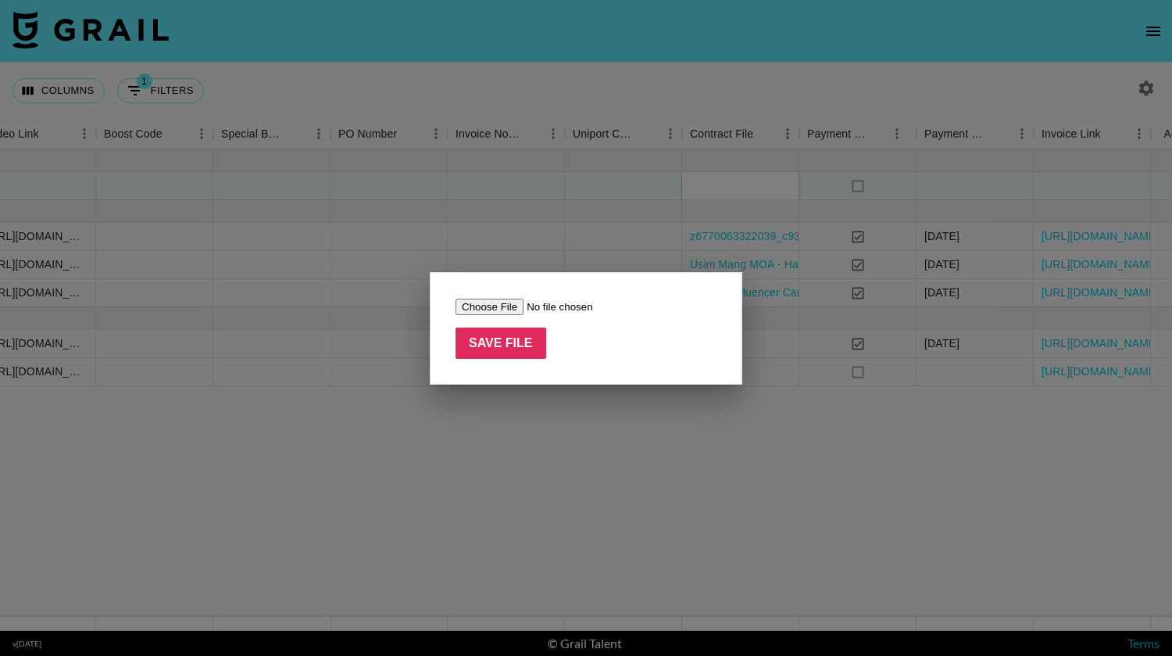
click at [502, 309] on input "file" at bounding box center [555, 306] width 198 height 16
type input "C:\fakepath\Usim Mang (@usimmango) - TikTok - Hook Music (1).pdf"
click at [514, 340] on input "Save File" at bounding box center [501, 342] width 91 height 31
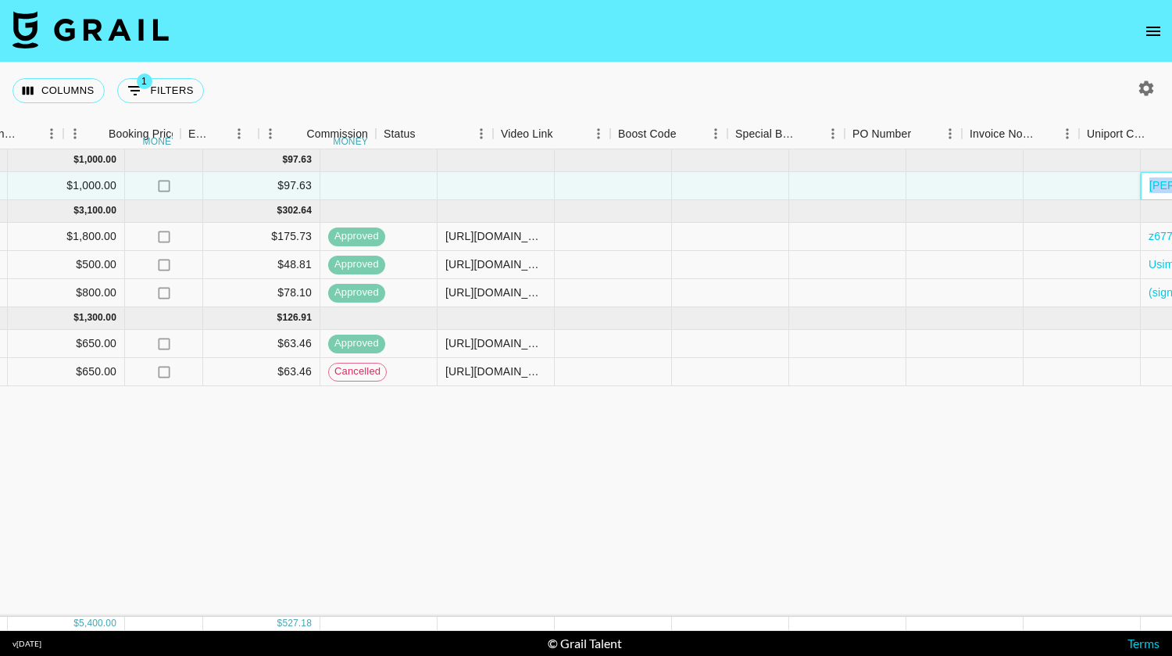
scroll to position [0, 1042]
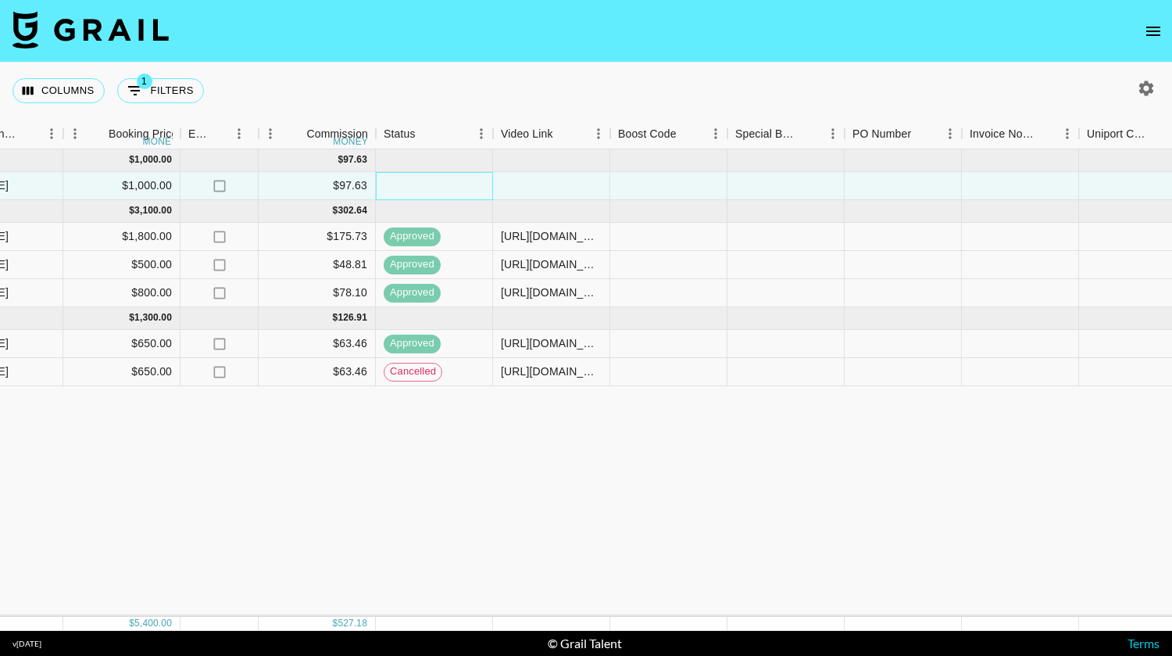
click at [480, 187] on div at bounding box center [434, 186] width 117 height 28
click at [520, 178] on div at bounding box center [551, 186] width 117 height 28
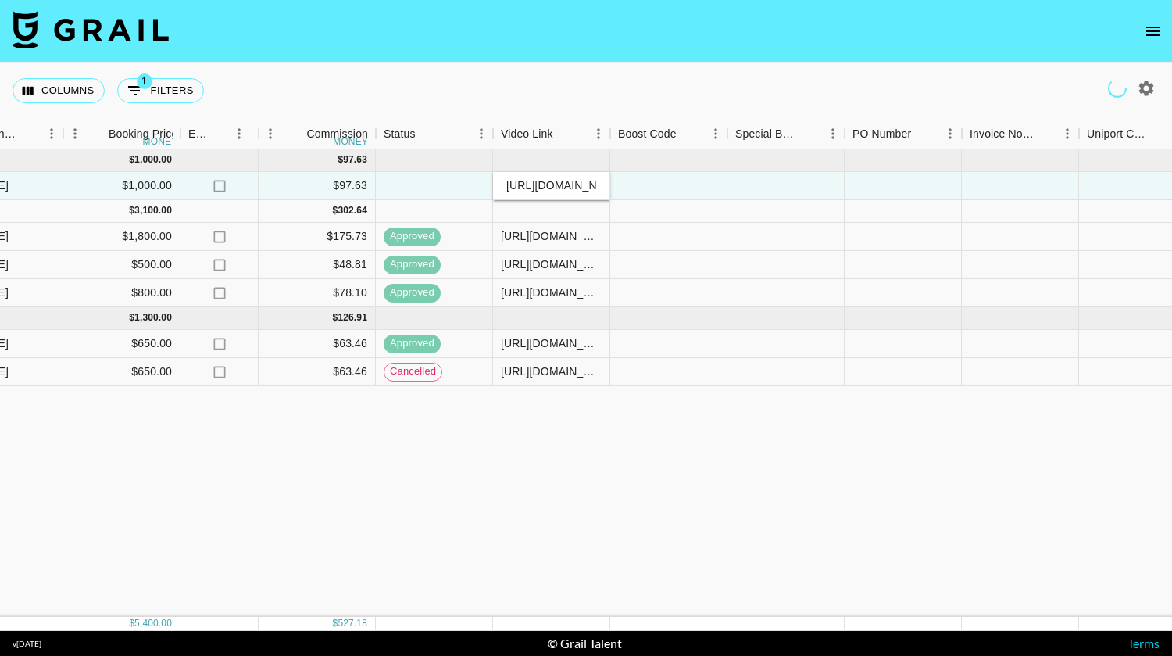
type input "https://www.tiktok.com/@usimmango/video/7539970164863913246?_t=ZP-8yz91TO9aPf&_…"
click at [720, 202] on div at bounding box center [668, 211] width 117 height 23
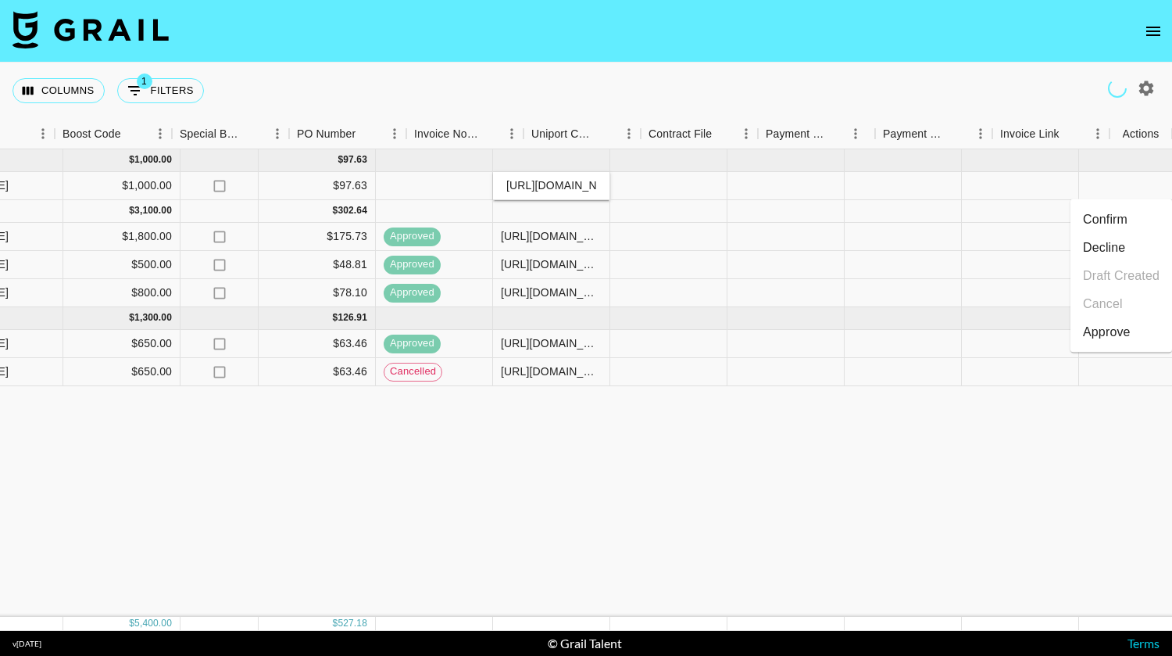
scroll to position [0, 1598]
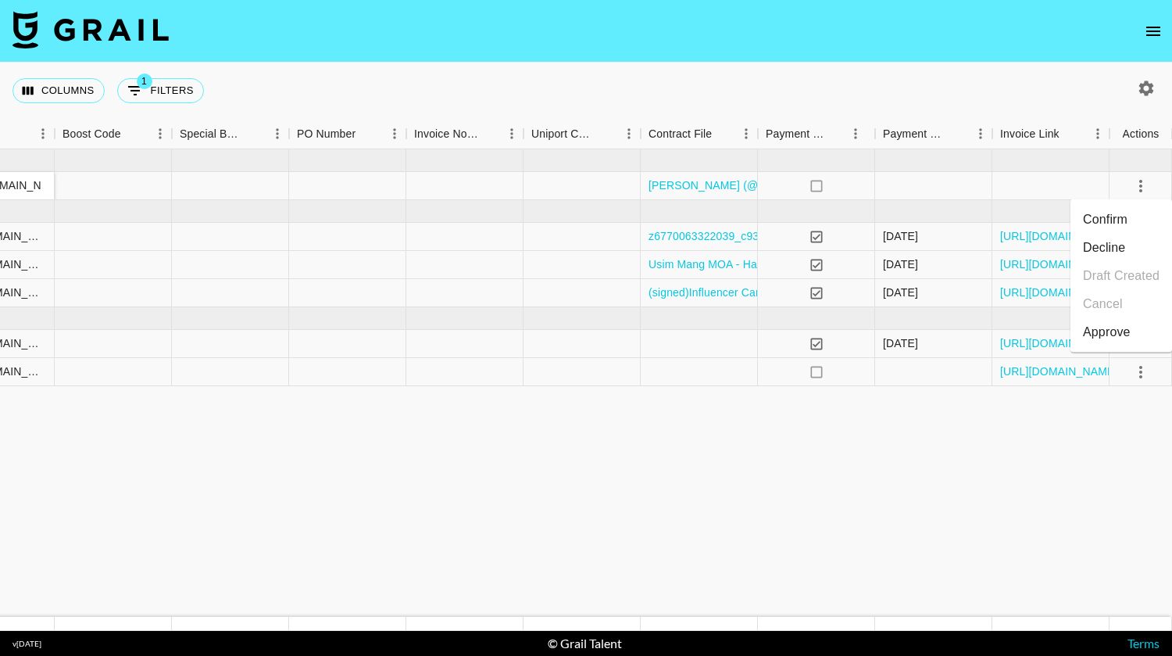
click at [1109, 328] on div "Approve" at bounding box center [1107, 332] width 48 height 19
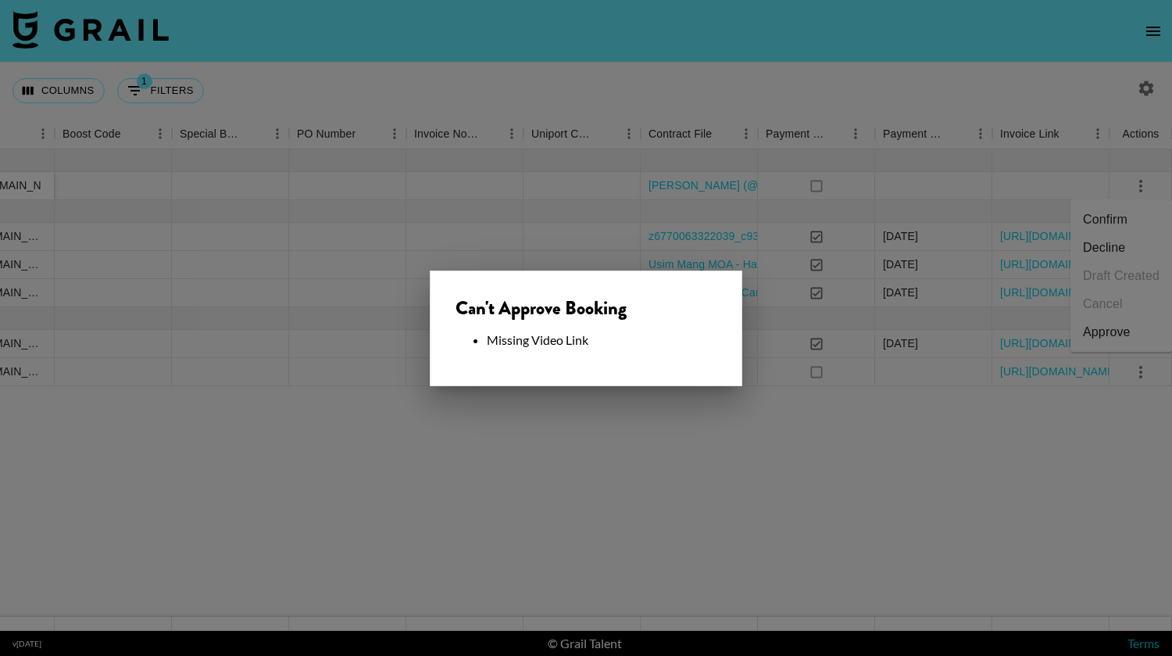
click at [834, 185] on div at bounding box center [586, 328] width 1172 height 656
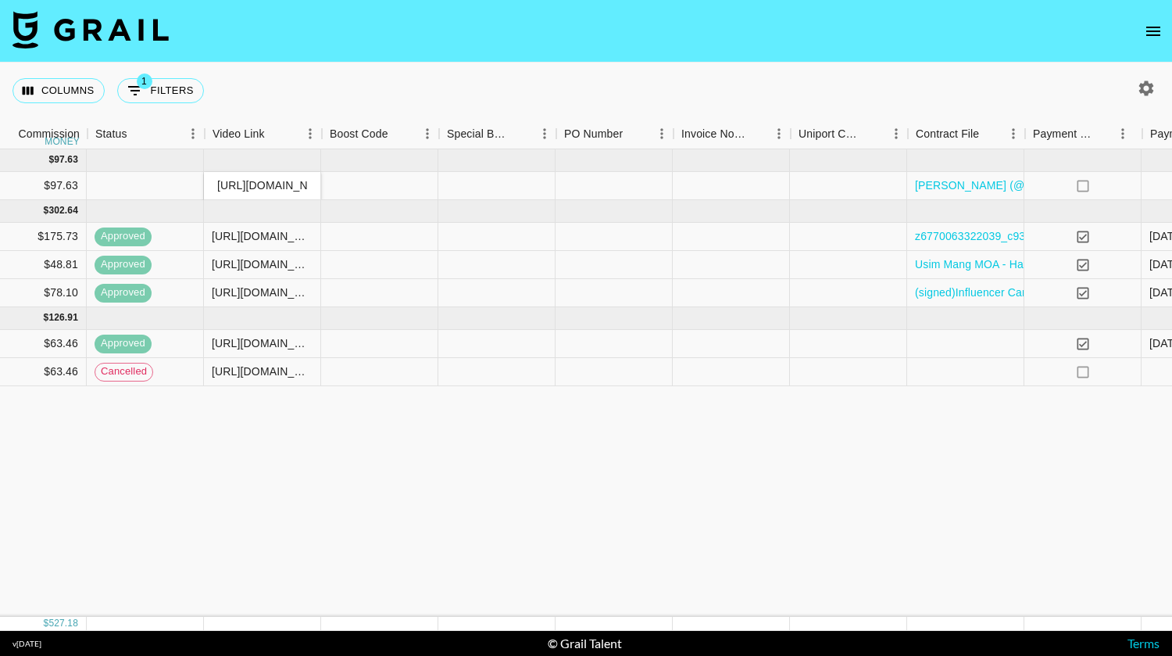
scroll to position [0, 1330]
click at [287, 187] on input "https://www.tiktok.com/@usimmango/video/7539970164863913246?_t=ZP-8yz91TO9aPf&_…" at bounding box center [263, 185] width 115 height 13
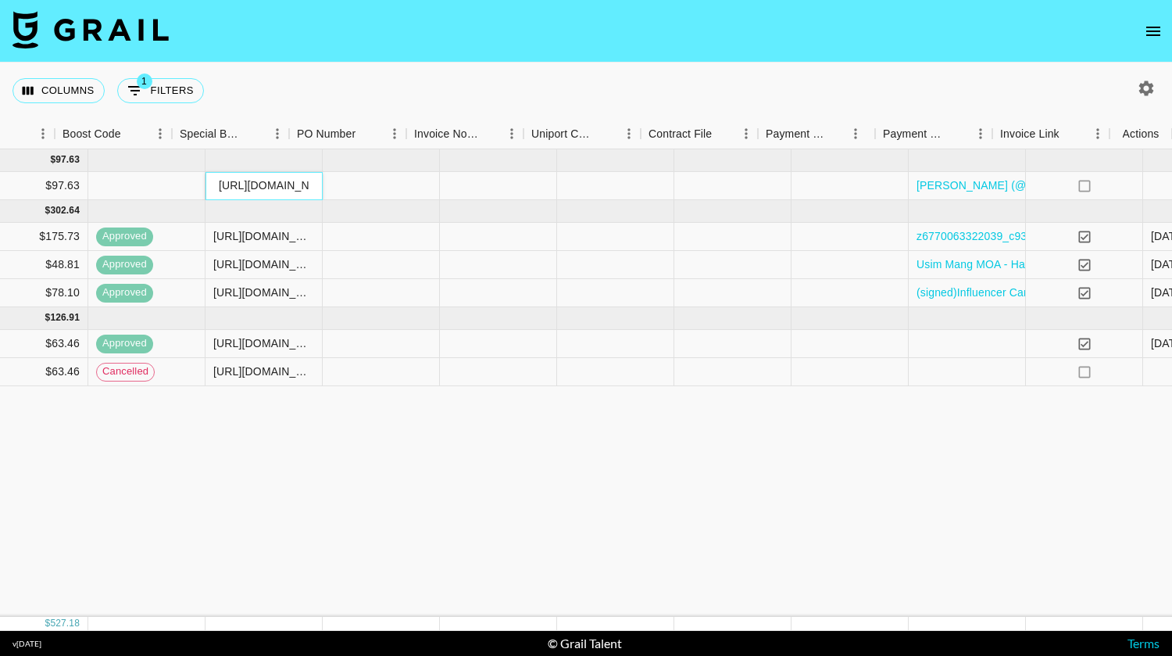
scroll to position [0, 1598]
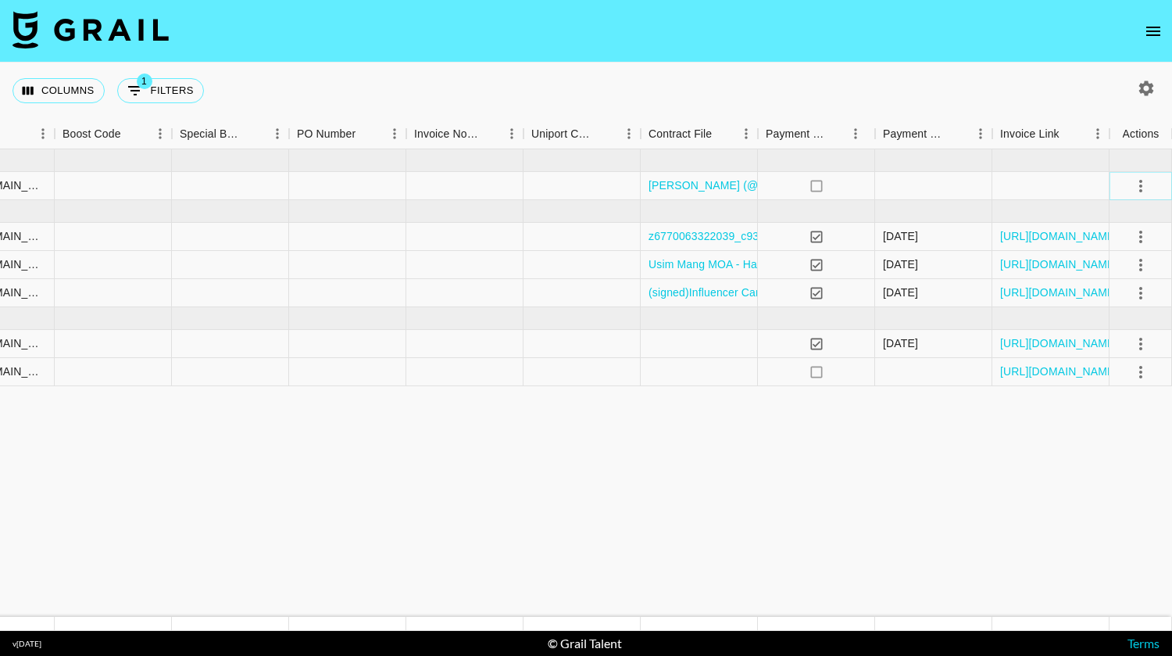
click at [1142, 193] on icon "select merge strategy" at bounding box center [1140, 186] width 19 height 19
click at [1111, 330] on div "Approve" at bounding box center [1107, 332] width 48 height 19
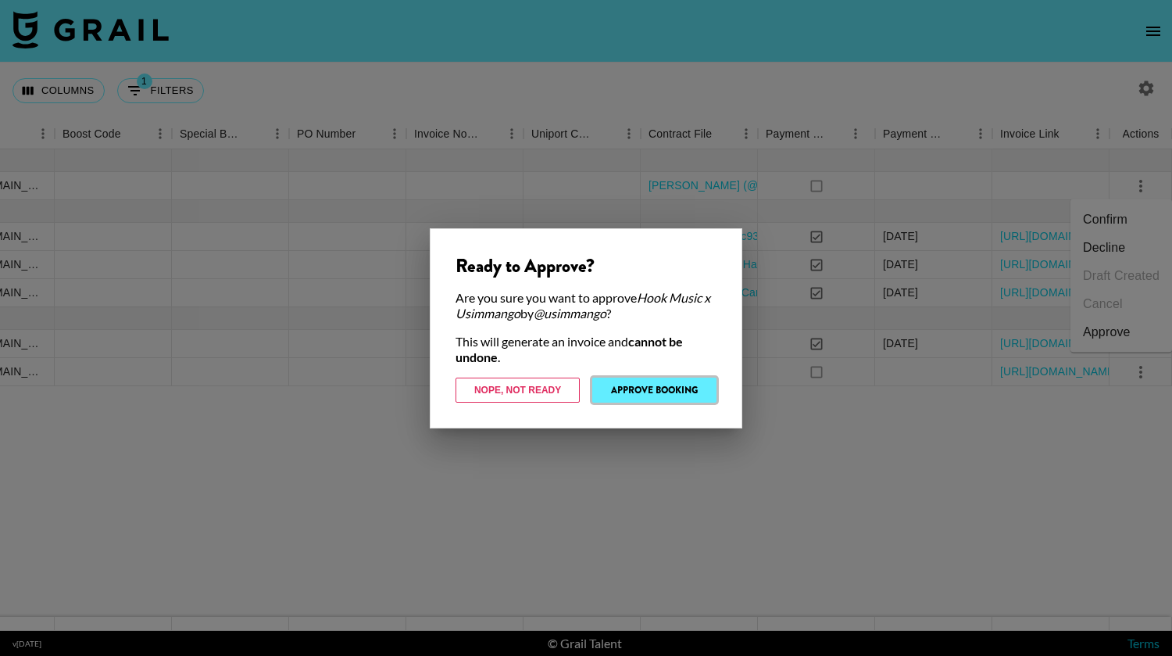
click at [637, 384] on button "Approve Booking" at bounding box center [654, 389] width 124 height 25
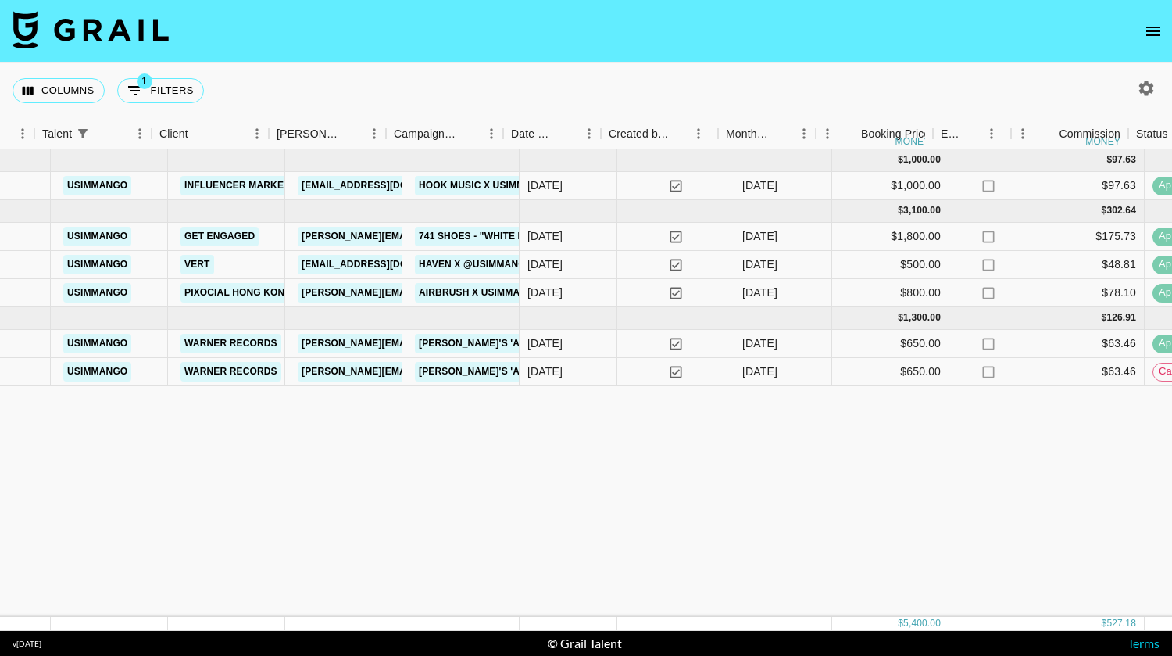
scroll to position [0, 273]
click at [330, 186] on link "[EMAIL_ADDRESS][DOMAIN_NAME]" at bounding box center [385, 186] width 175 height 20
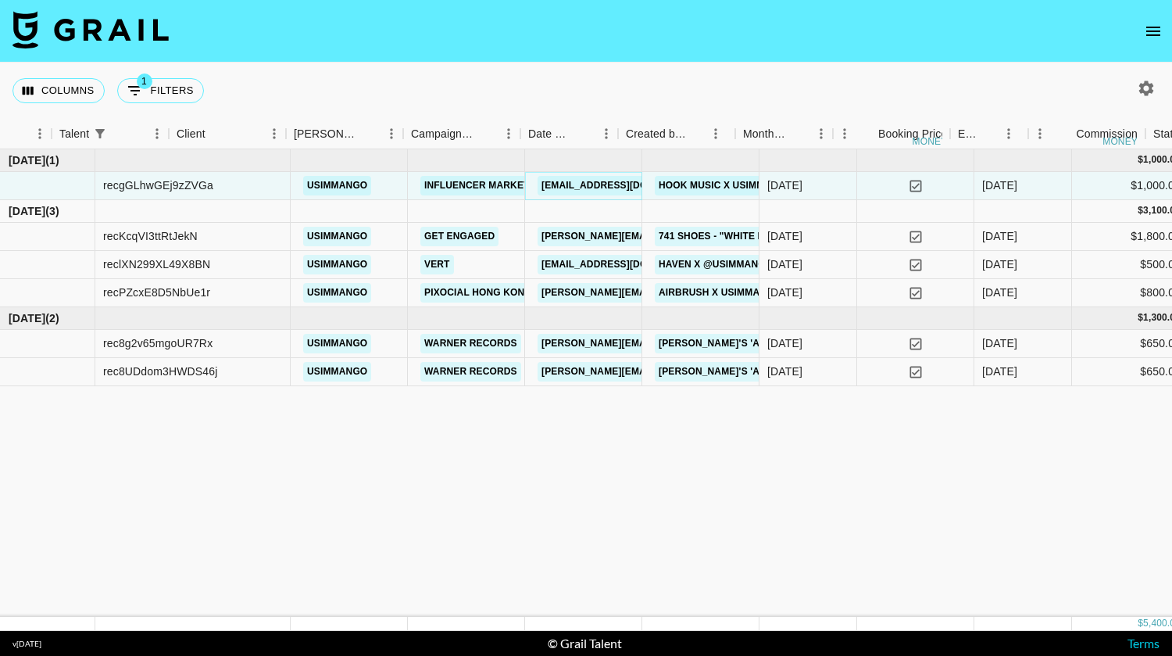
scroll to position [0, 0]
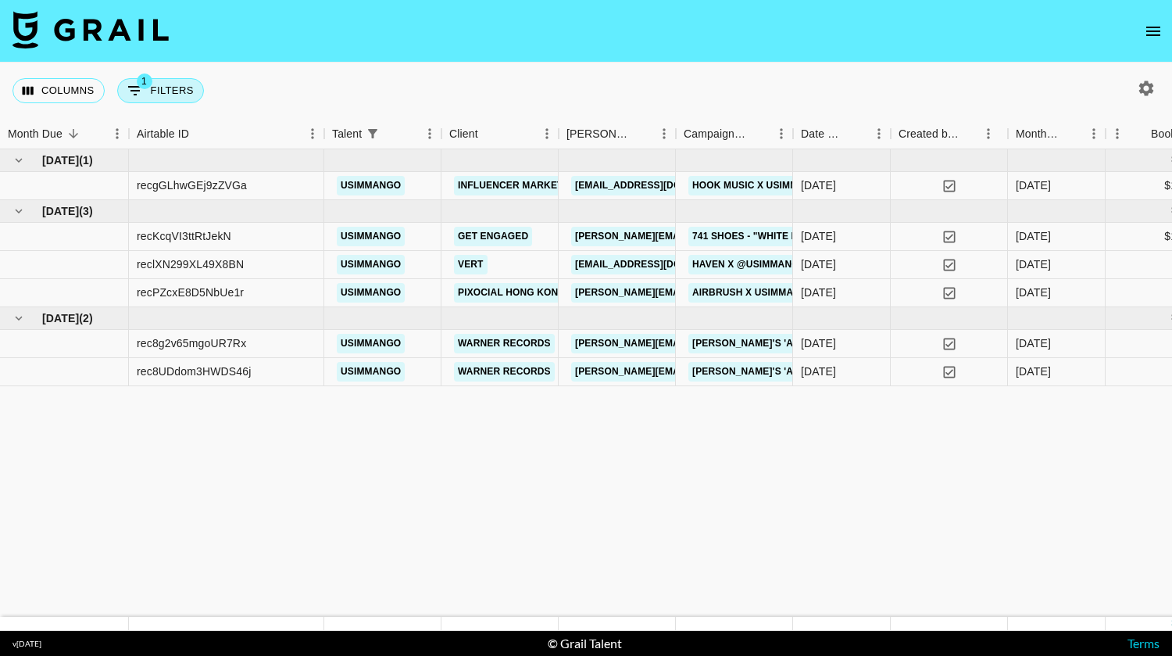
click at [165, 98] on button "1 Filters" at bounding box center [160, 90] width 87 height 25
select select "talentName"
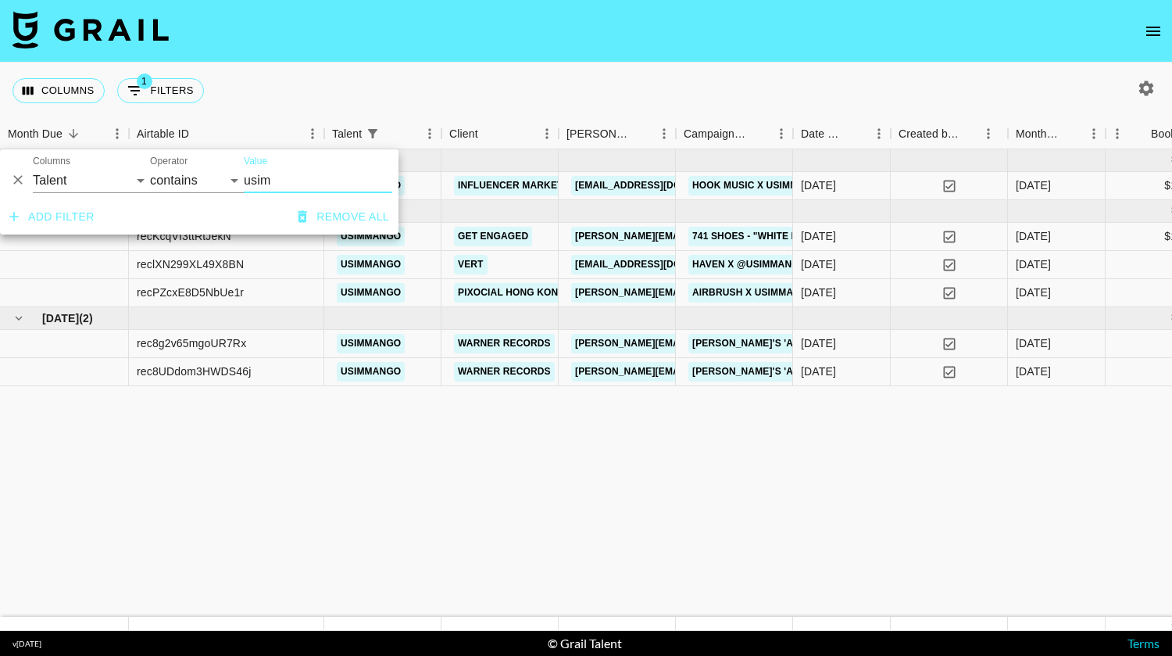
click at [16, 180] on icon "Delete" at bounding box center [18, 180] width 16 height 16
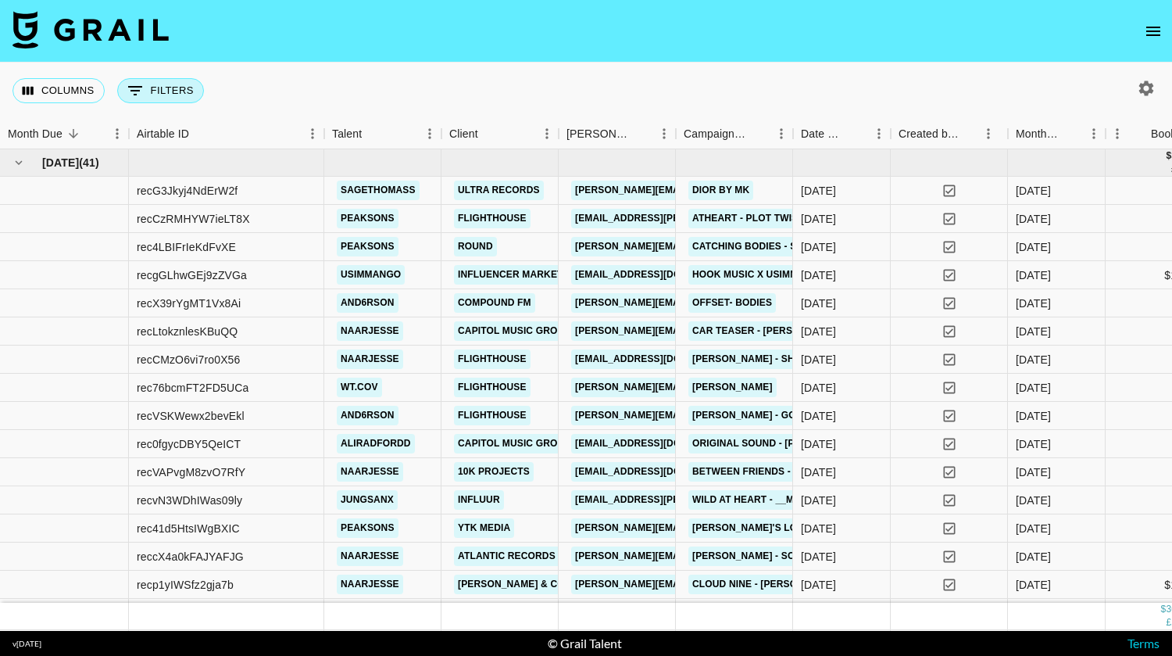
click at [165, 99] on button "0 Filters" at bounding box center [160, 90] width 87 height 25
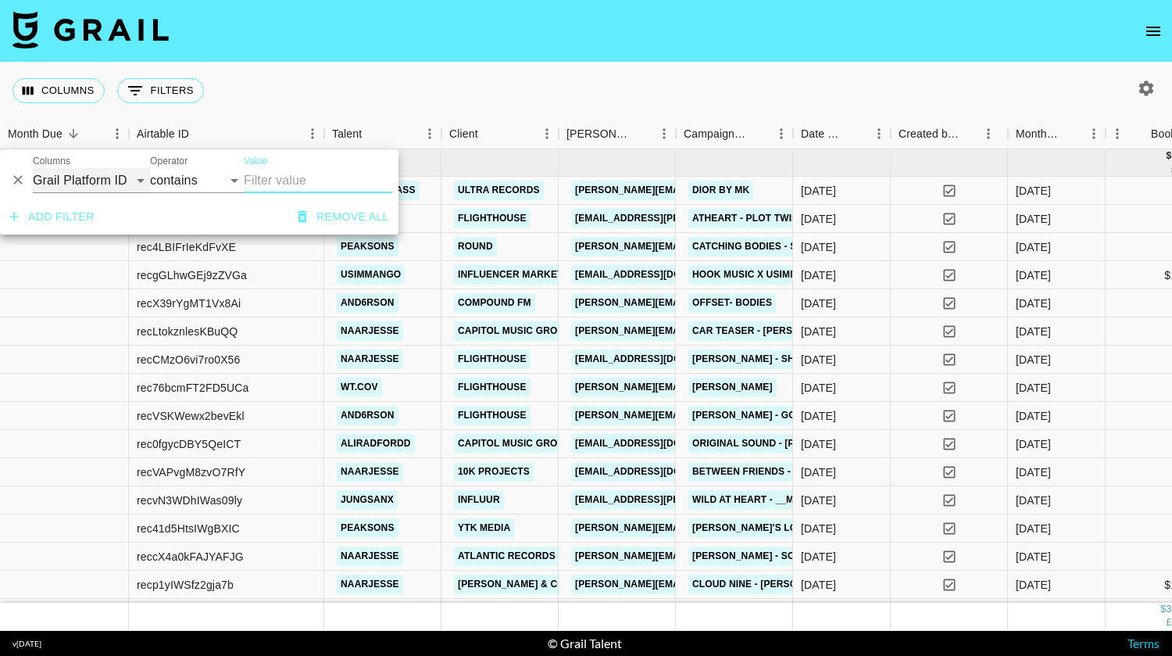
click at [126, 184] on select "Grail Platform ID Airtable ID Talent Manager Client [PERSON_NAME] Campaign (Typ…" at bounding box center [91, 180] width 117 height 25
select select "talentName"
click at [33, 168] on select "Grail Platform ID Airtable ID Talent Manager Client [PERSON_NAME] Campaign (Typ…" at bounding box center [91, 180] width 117 height 25
click at [294, 182] on input "Value" at bounding box center [318, 180] width 148 height 25
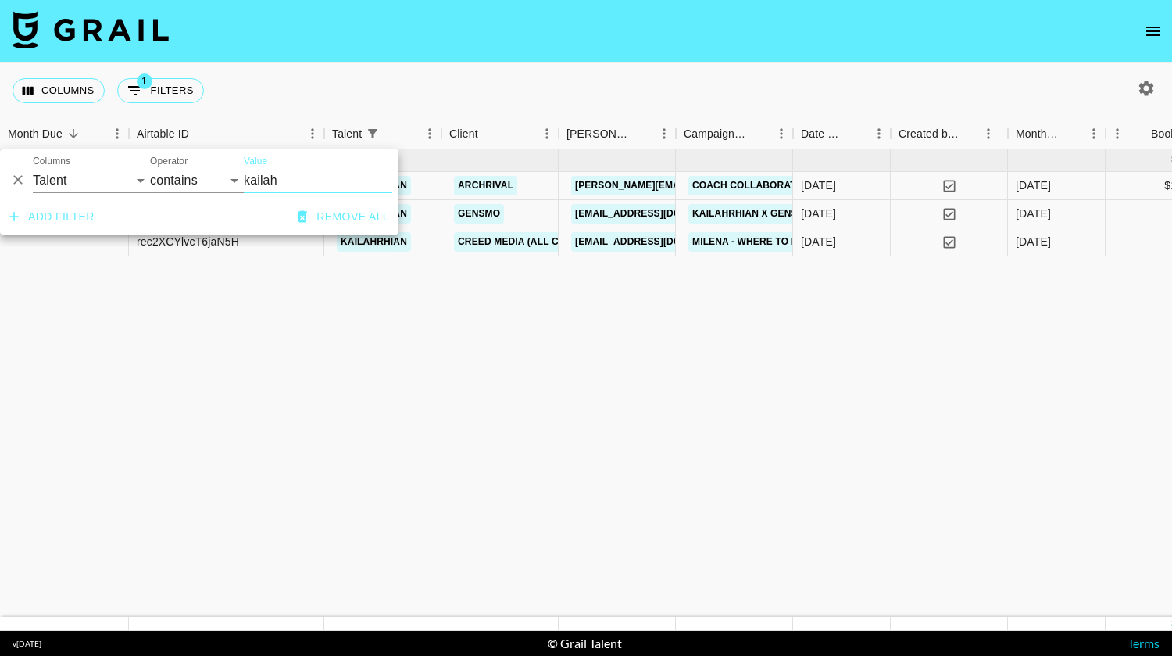
type input "kailah"
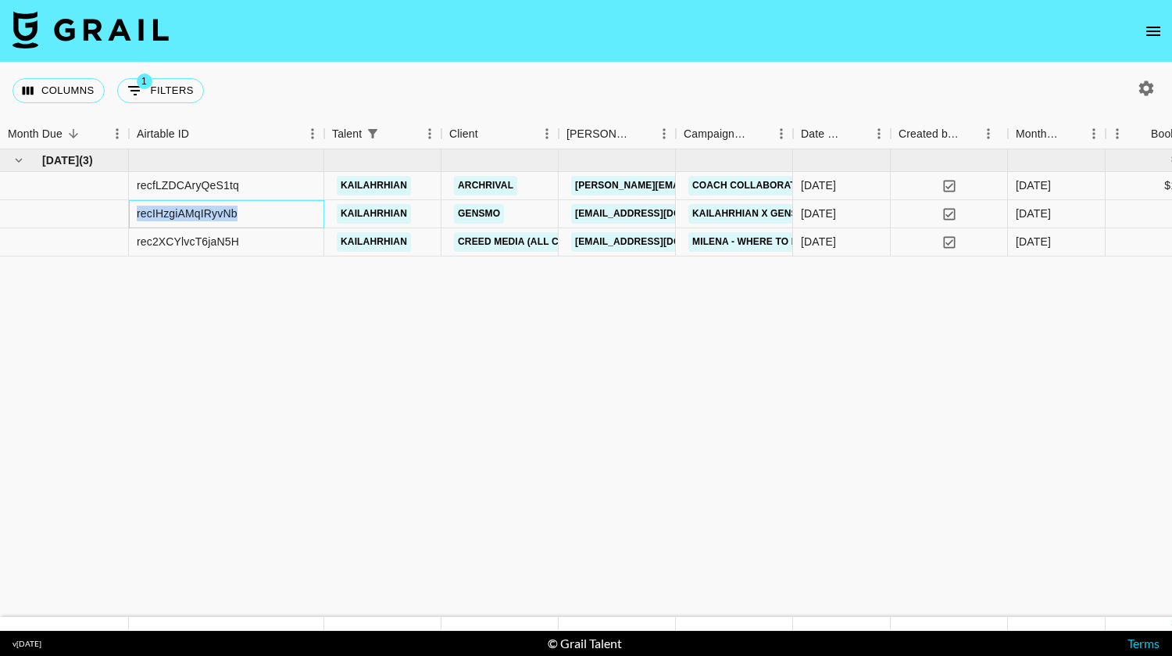
drag, startPoint x: 275, startPoint y: 209, endPoint x: 76, endPoint y: 204, distance: 199.3
copy div "recIHzgiAMqIRyvNb"
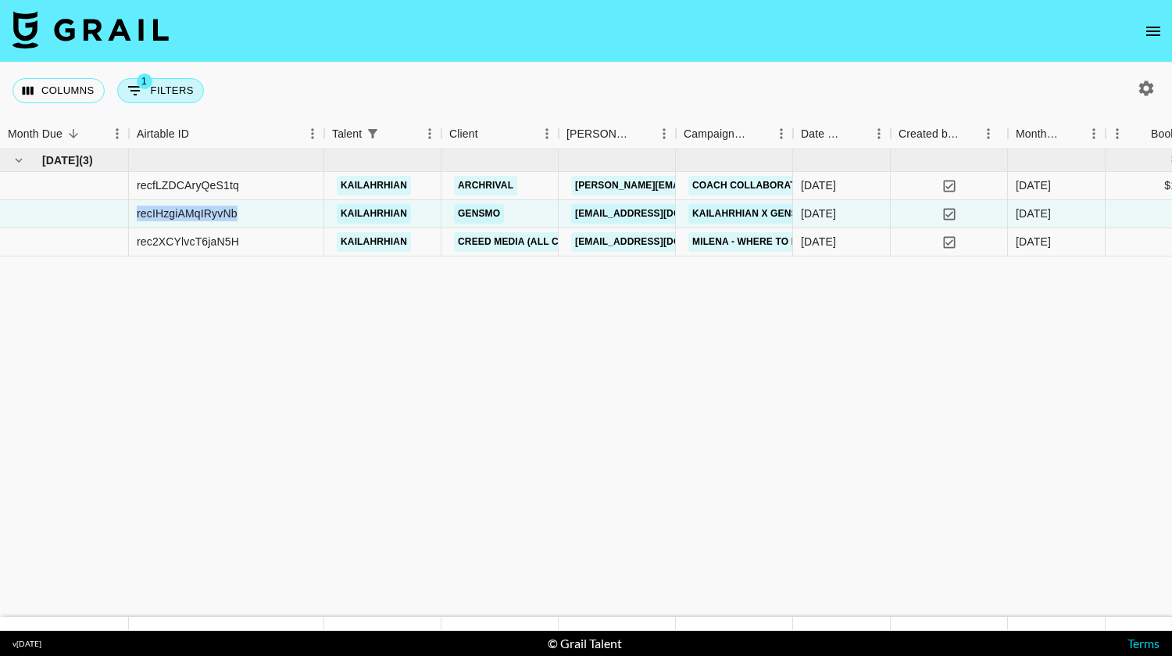
click at [158, 89] on button "1 Filters" at bounding box center [160, 90] width 87 height 25
select select "talentName"
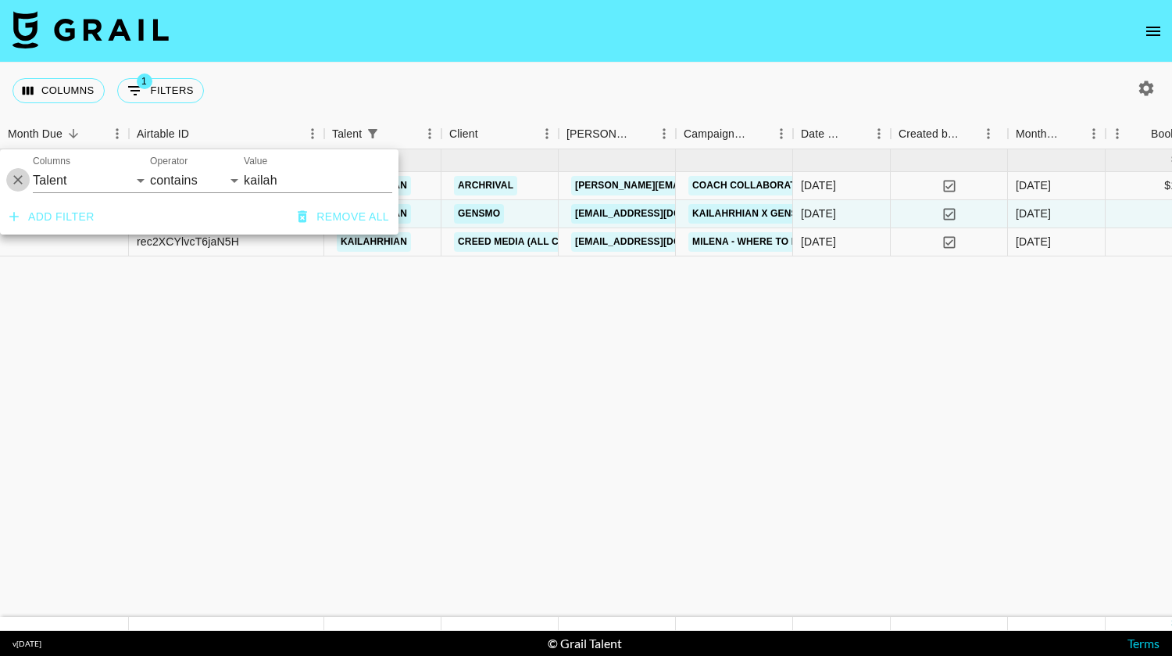
click at [14, 180] on icon "Delete" at bounding box center [18, 180] width 16 height 16
click at [102, 39] on img at bounding box center [91, 30] width 156 height 38
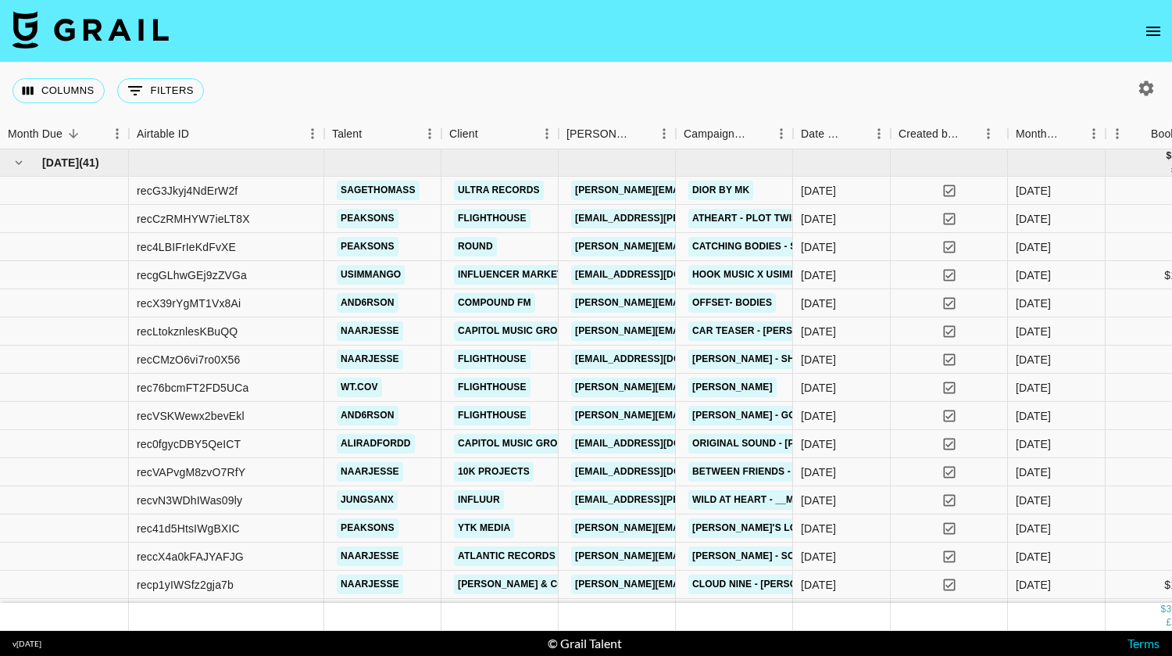
click at [123, 11] on img at bounding box center [91, 30] width 156 height 38
click at [127, 24] on img at bounding box center [91, 30] width 156 height 38
